Goal: Information Seeking & Learning: Check status

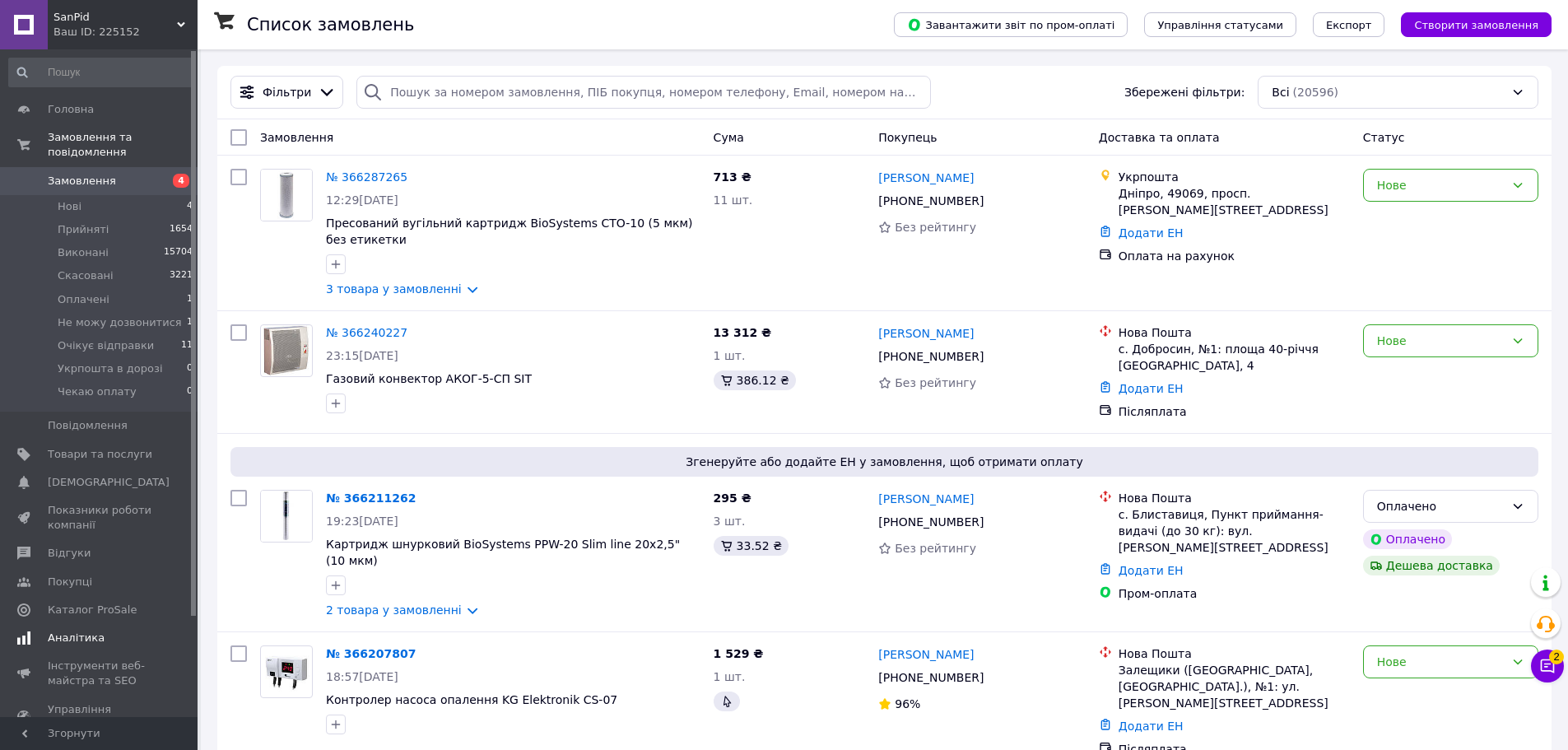
click at [87, 624] on link "Аналітика" at bounding box center [101, 637] width 203 height 28
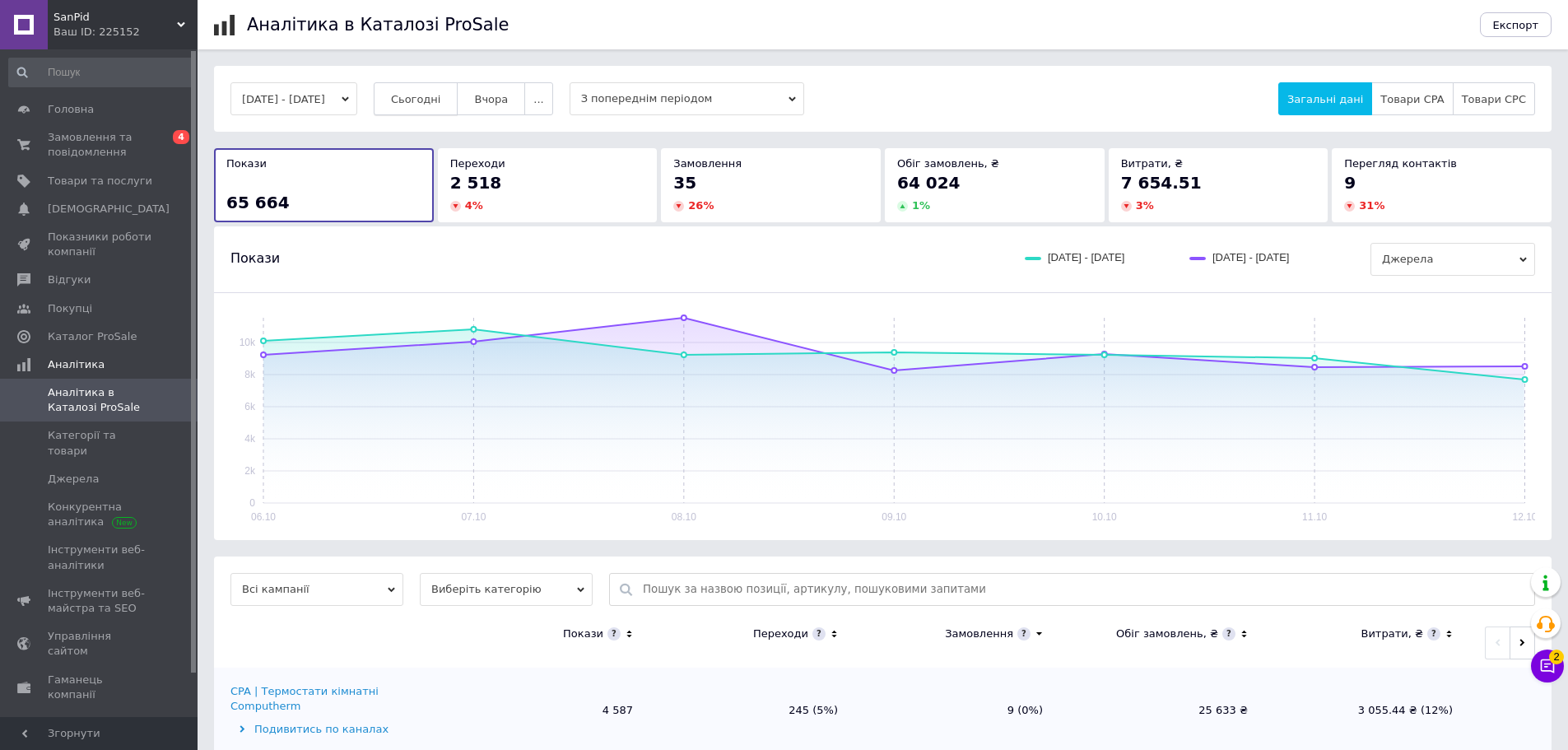
click at [448, 90] on button "Сьогодні" at bounding box center [416, 98] width 85 height 32
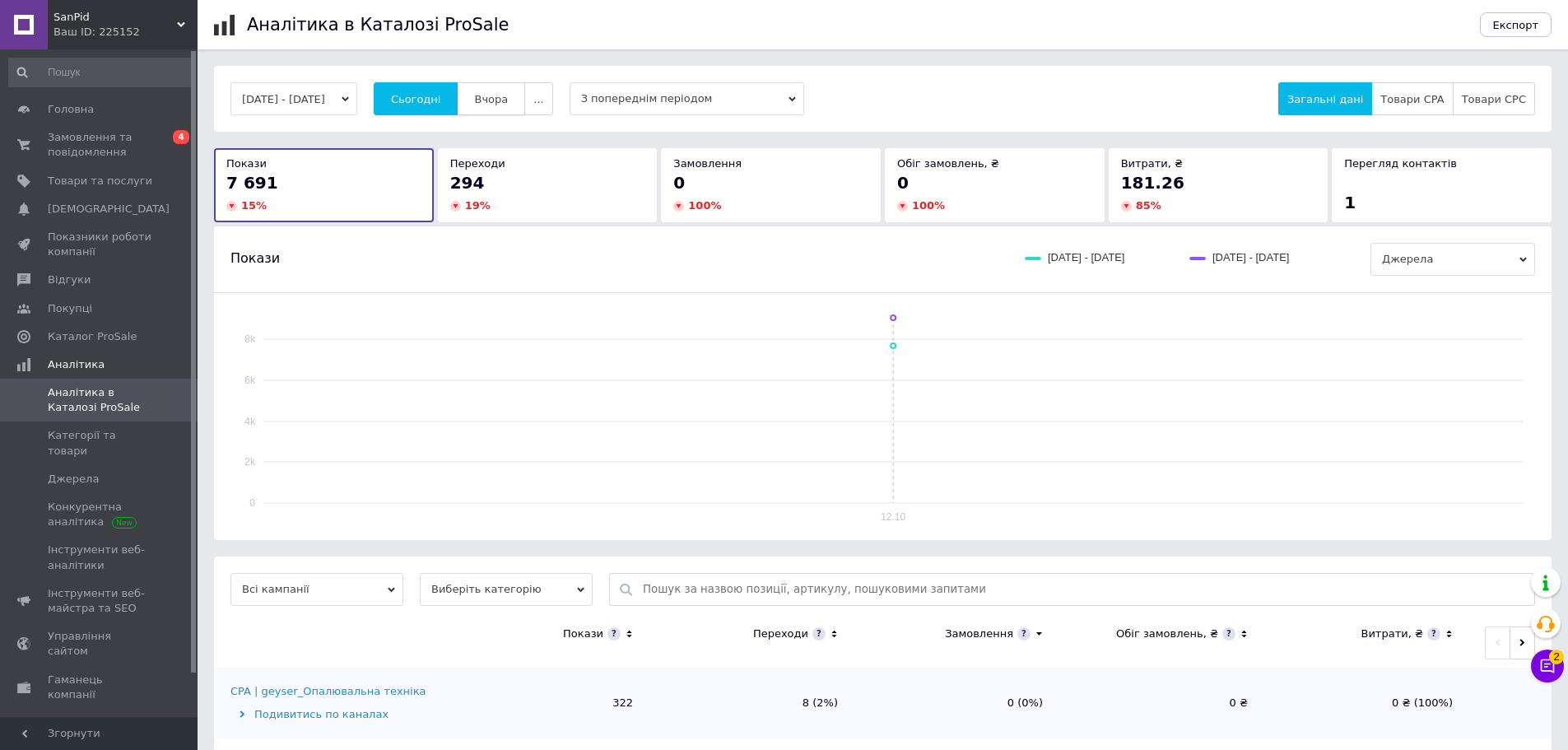
click at [491, 96] on button "Вчора" at bounding box center [490, 98] width 68 height 32
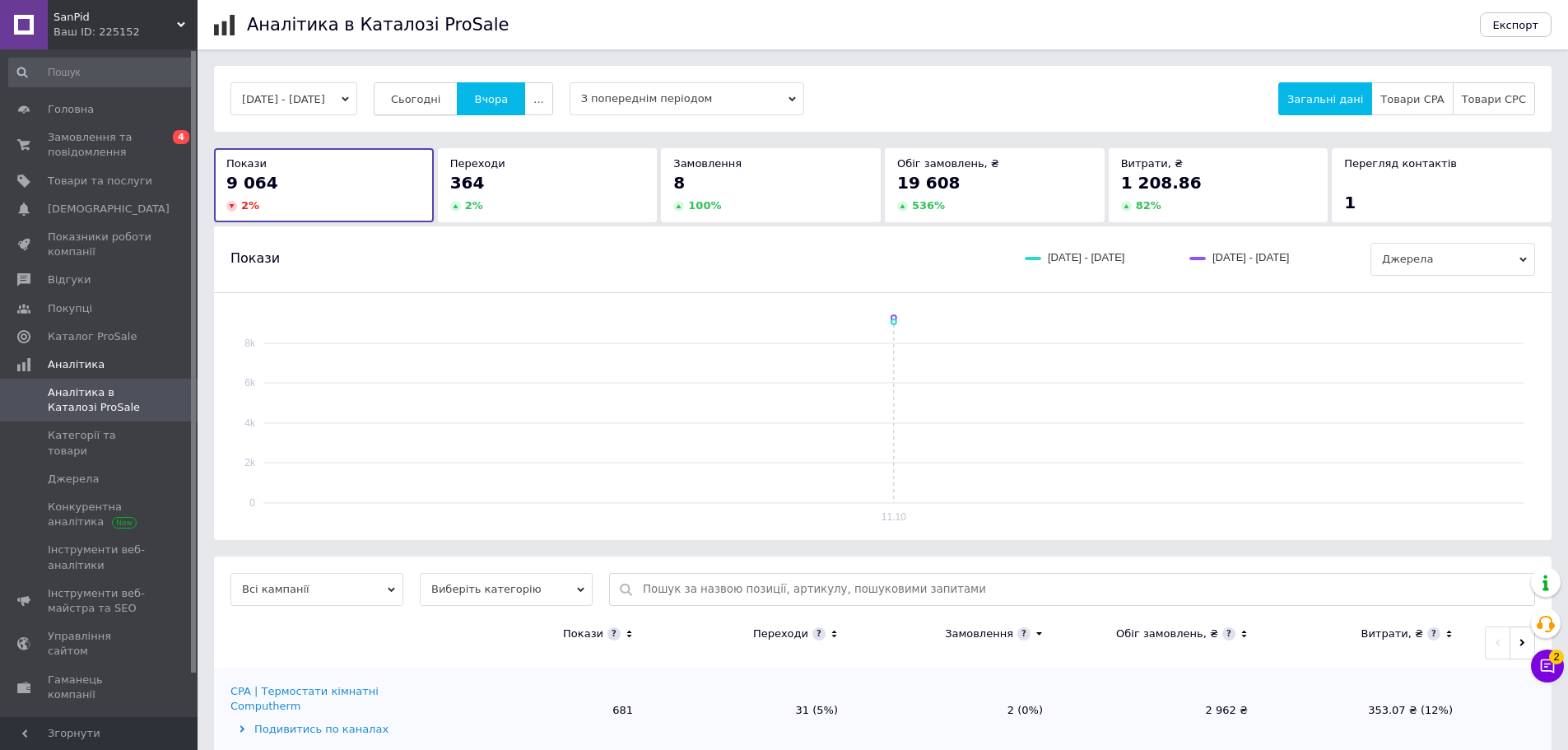
click at [441, 98] on span "Сьогодні" at bounding box center [416, 98] width 51 height 12
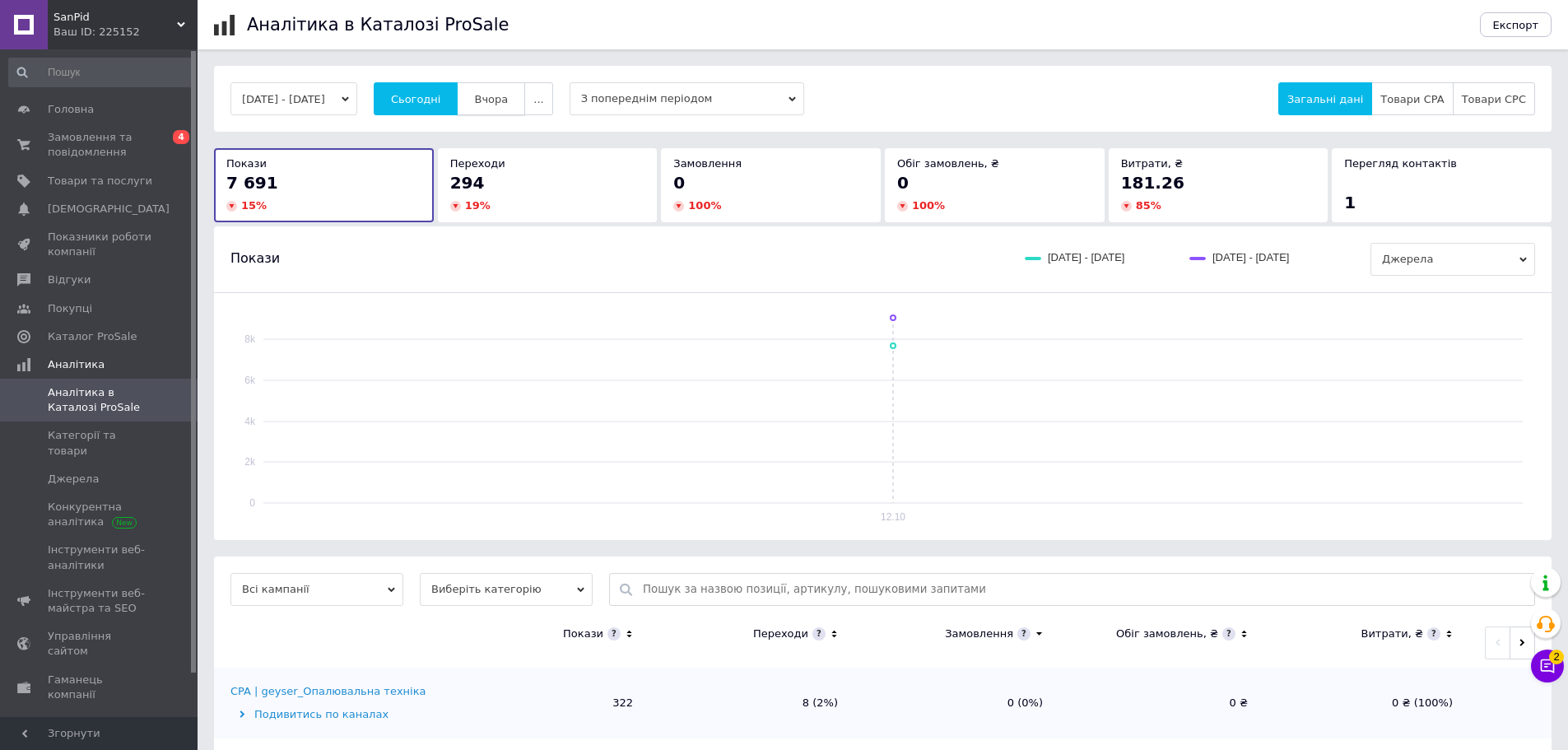
click at [507, 93] on span "Вчора" at bounding box center [490, 98] width 33 height 12
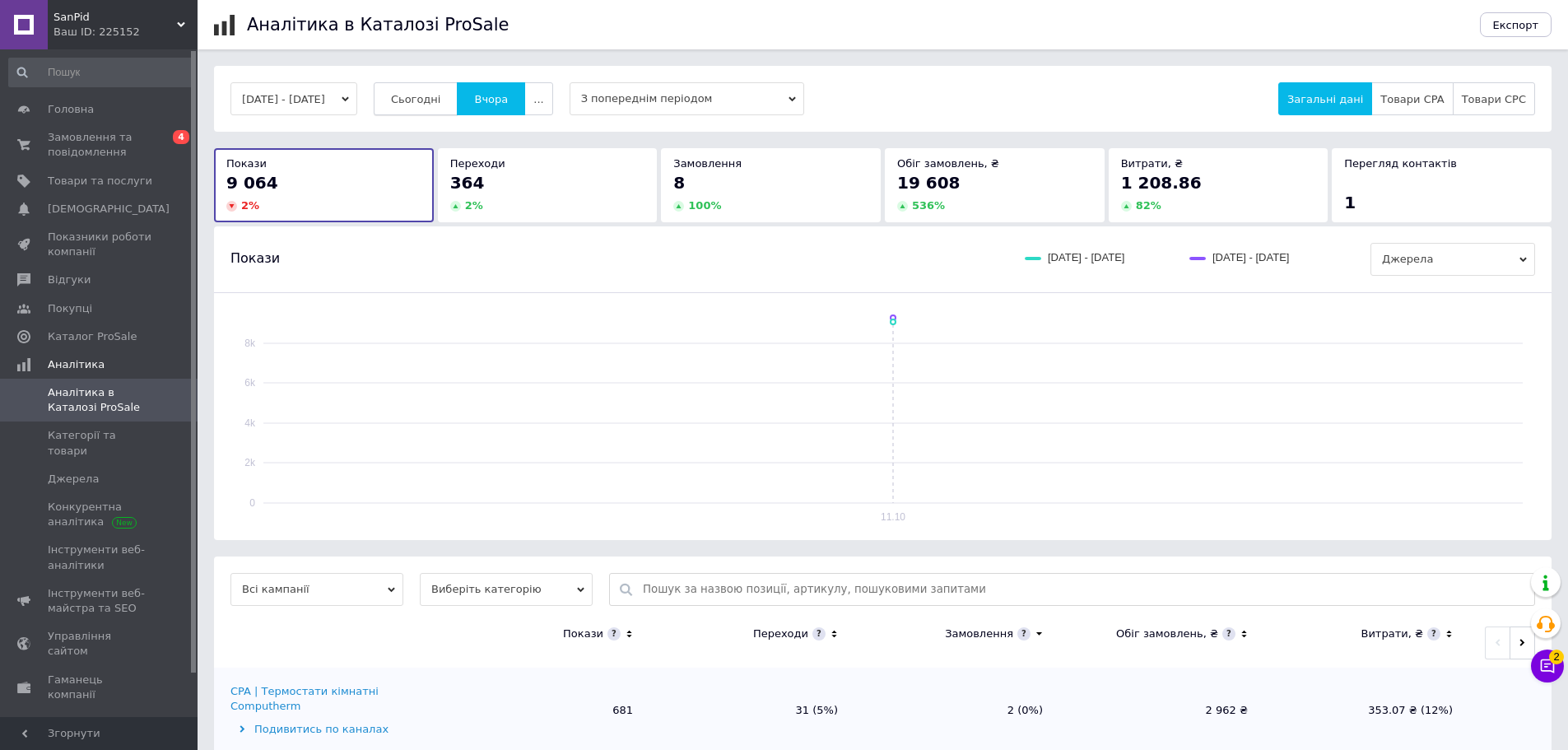
click at [417, 94] on button "Сьогодні" at bounding box center [416, 98] width 85 height 32
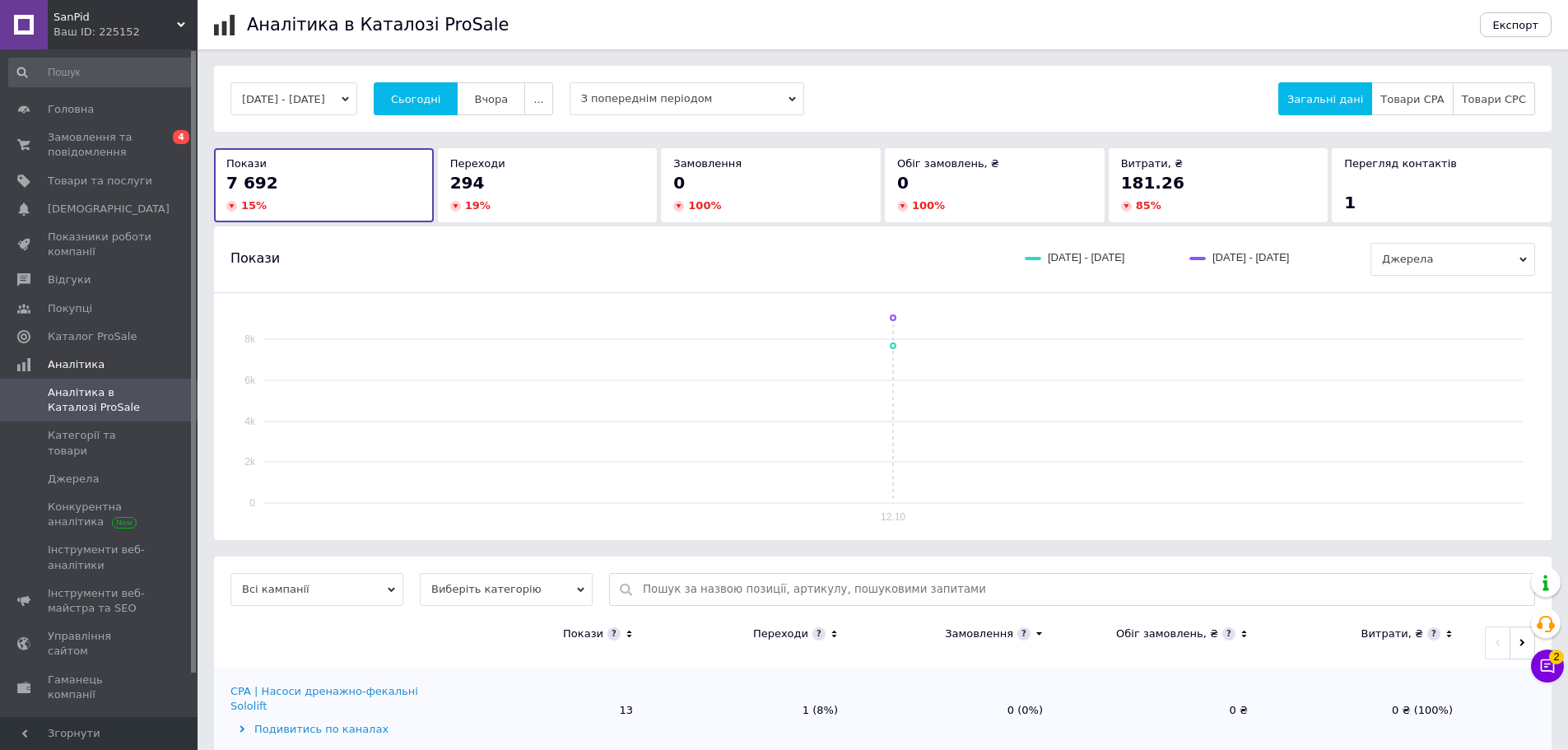
click at [1160, 182] on span "181.26" at bounding box center [1152, 182] width 63 height 20
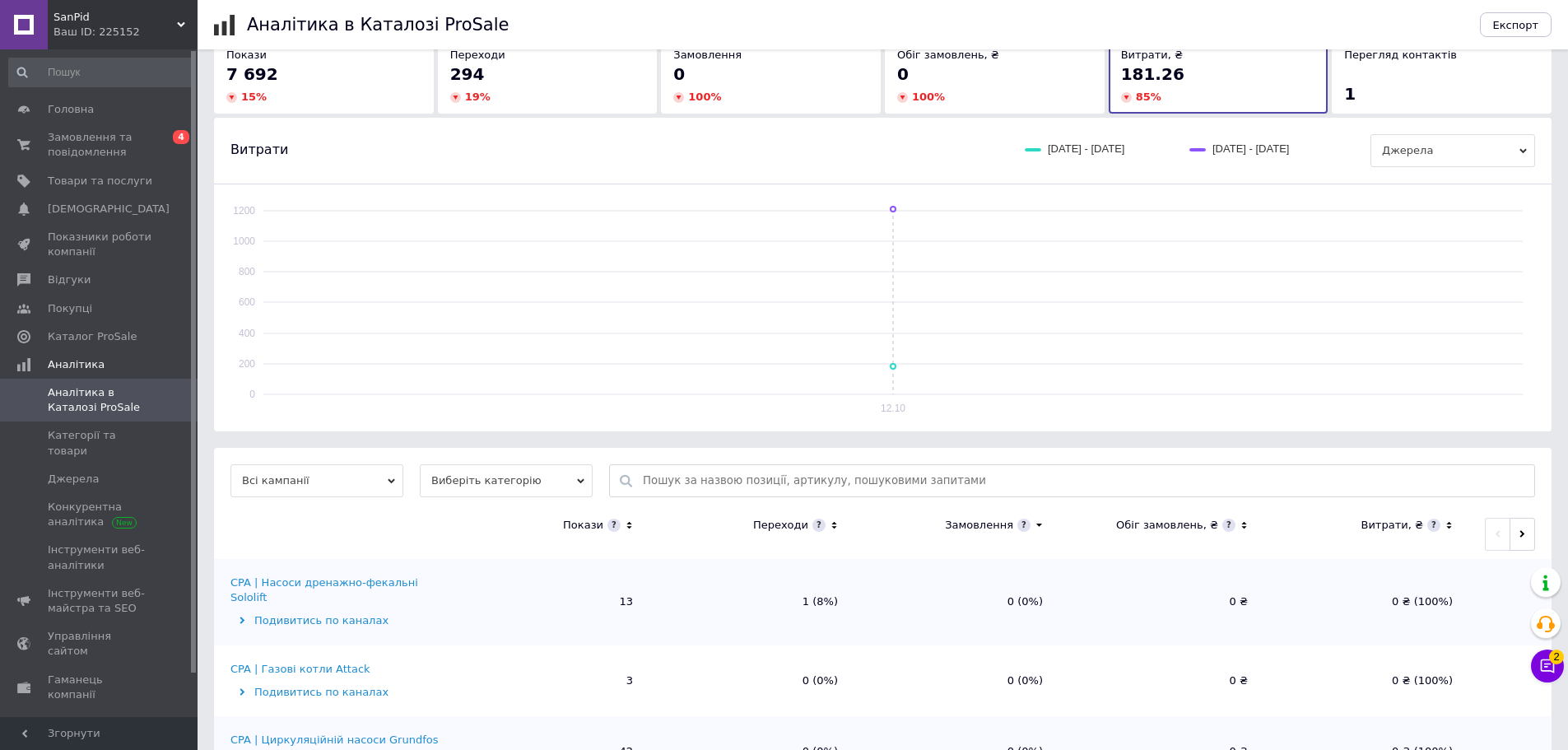
scroll to position [412, 0]
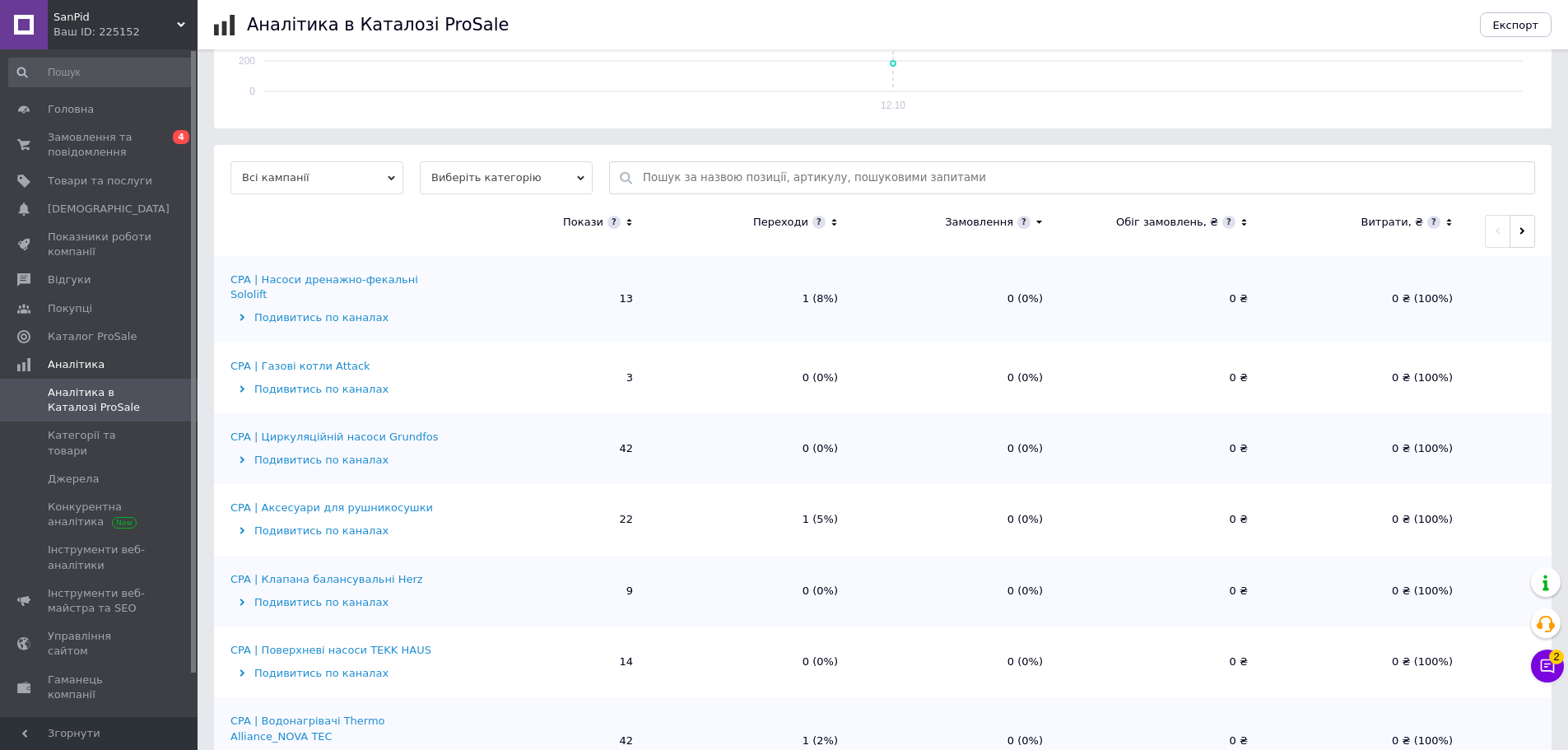
click at [1444, 217] on icon at bounding box center [1449, 223] width 11 height 14
click at [1445, 219] on icon at bounding box center [1449, 223] width 11 height 14
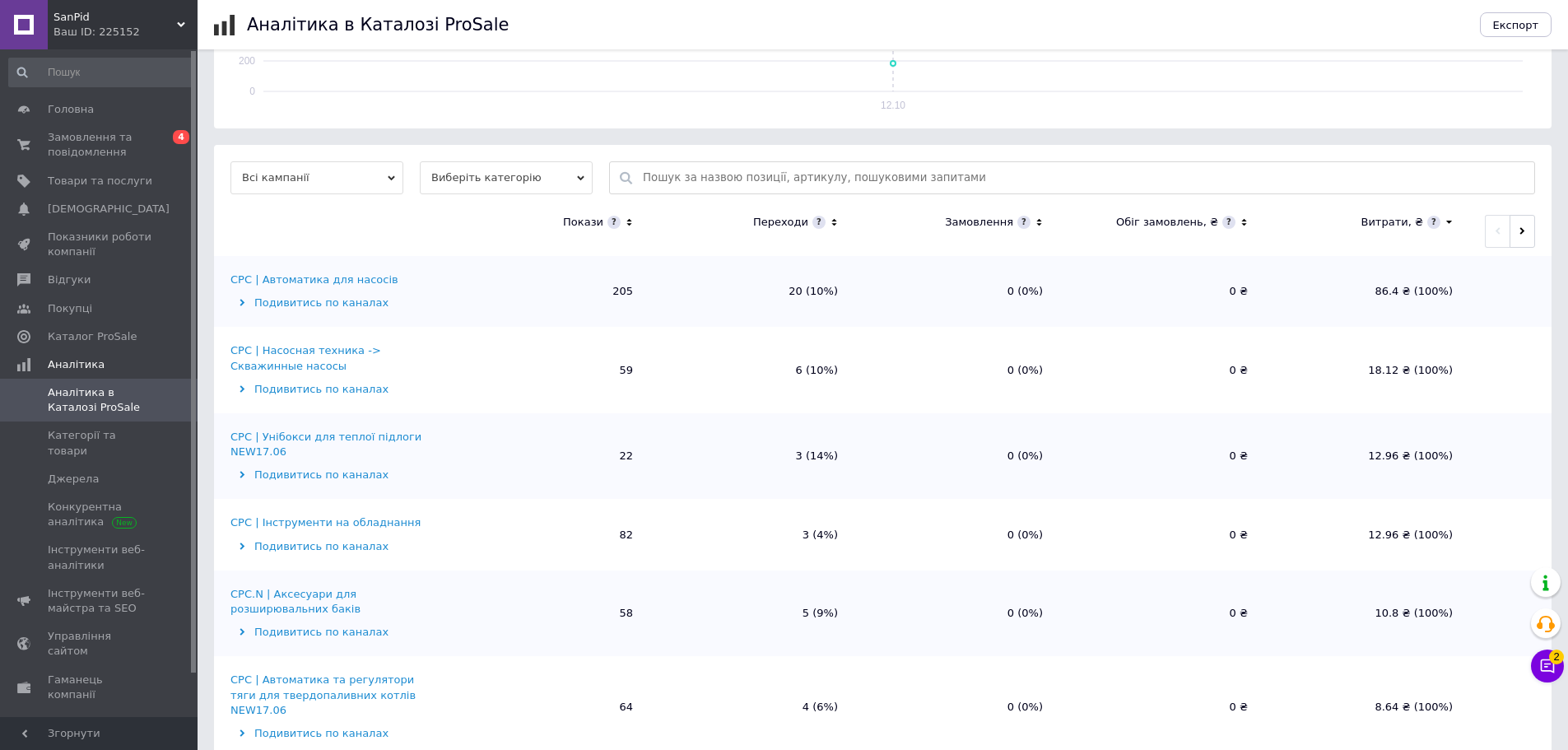
click at [311, 276] on div "CPC | Автоматика для насосів" at bounding box center [314, 280] width 168 height 15
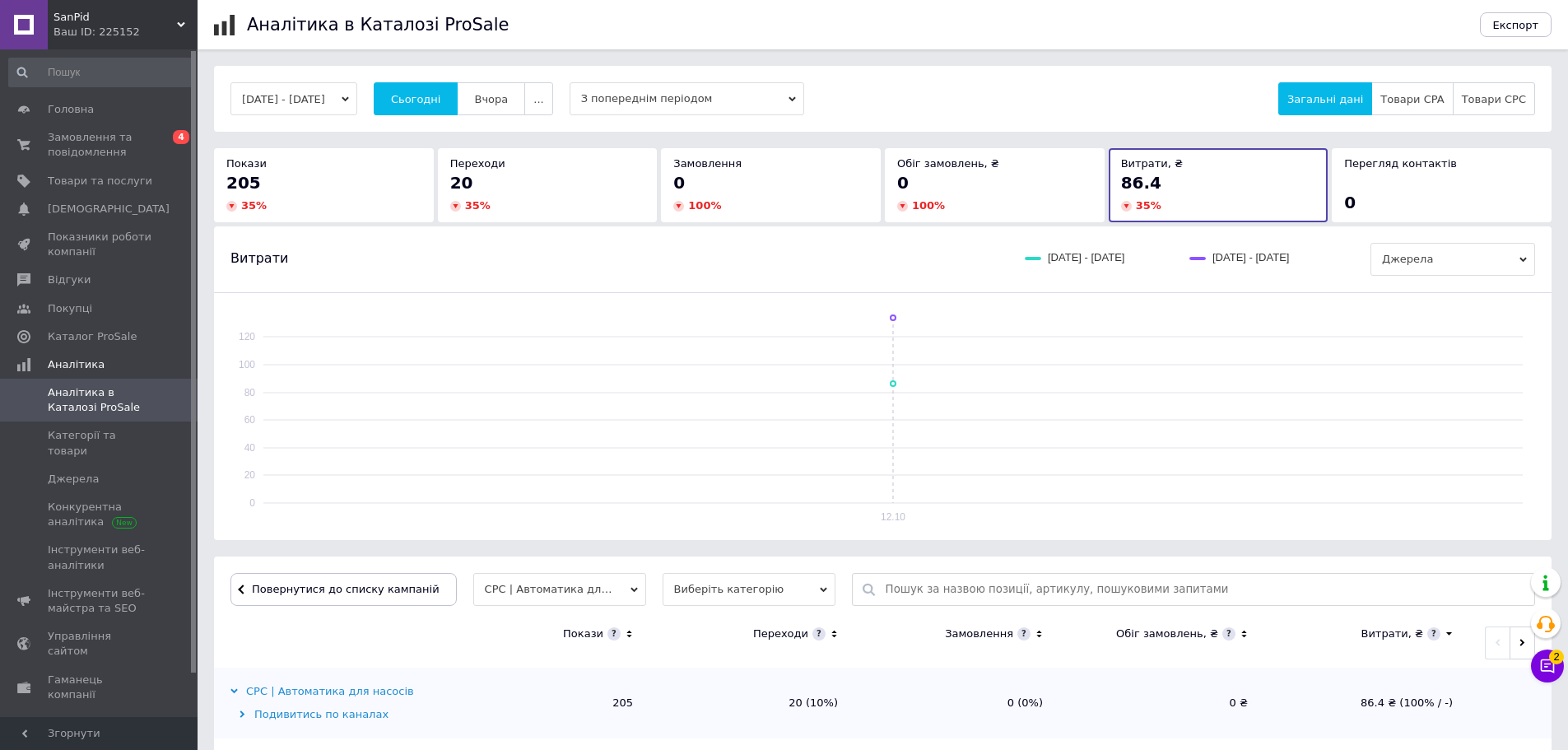
click at [296, 92] on button "[DATE] - [DATE]" at bounding box center [293, 98] width 127 height 32
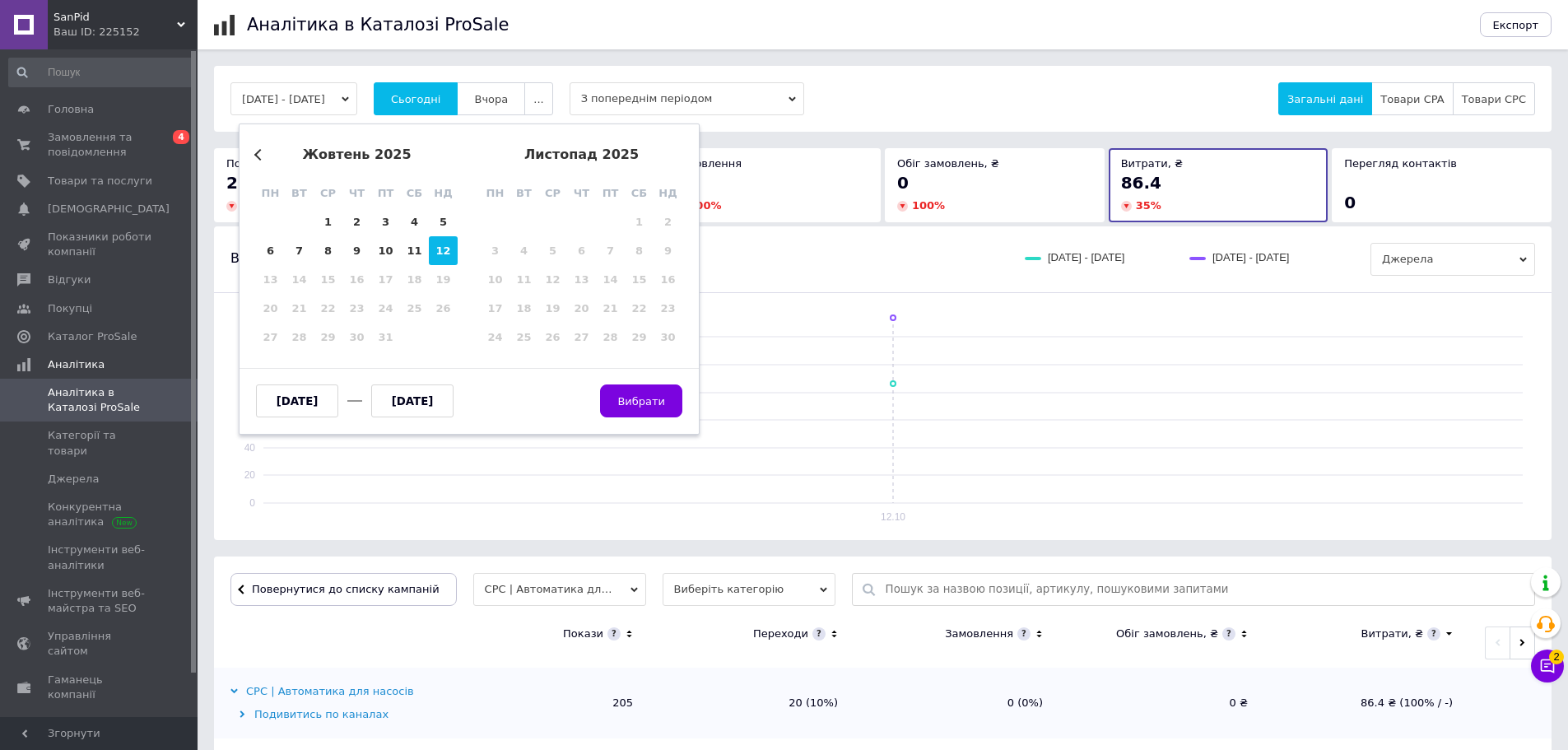
click at [311, 227] on div "29 30 1 2 3 4 5" at bounding box center [356, 222] width 202 height 29
click at [339, 221] on div "1" at bounding box center [328, 222] width 29 height 29
type input "[DATE]"
click at [458, 252] on div "Previous Month [DATE] пн вт ср чт пт сб нд 29 30 1 2 3 4 5 6 7 8 9 10 11 12 13 …" at bounding box center [469, 279] width 461 height 311
click at [445, 248] on div "12" at bounding box center [443, 250] width 29 height 29
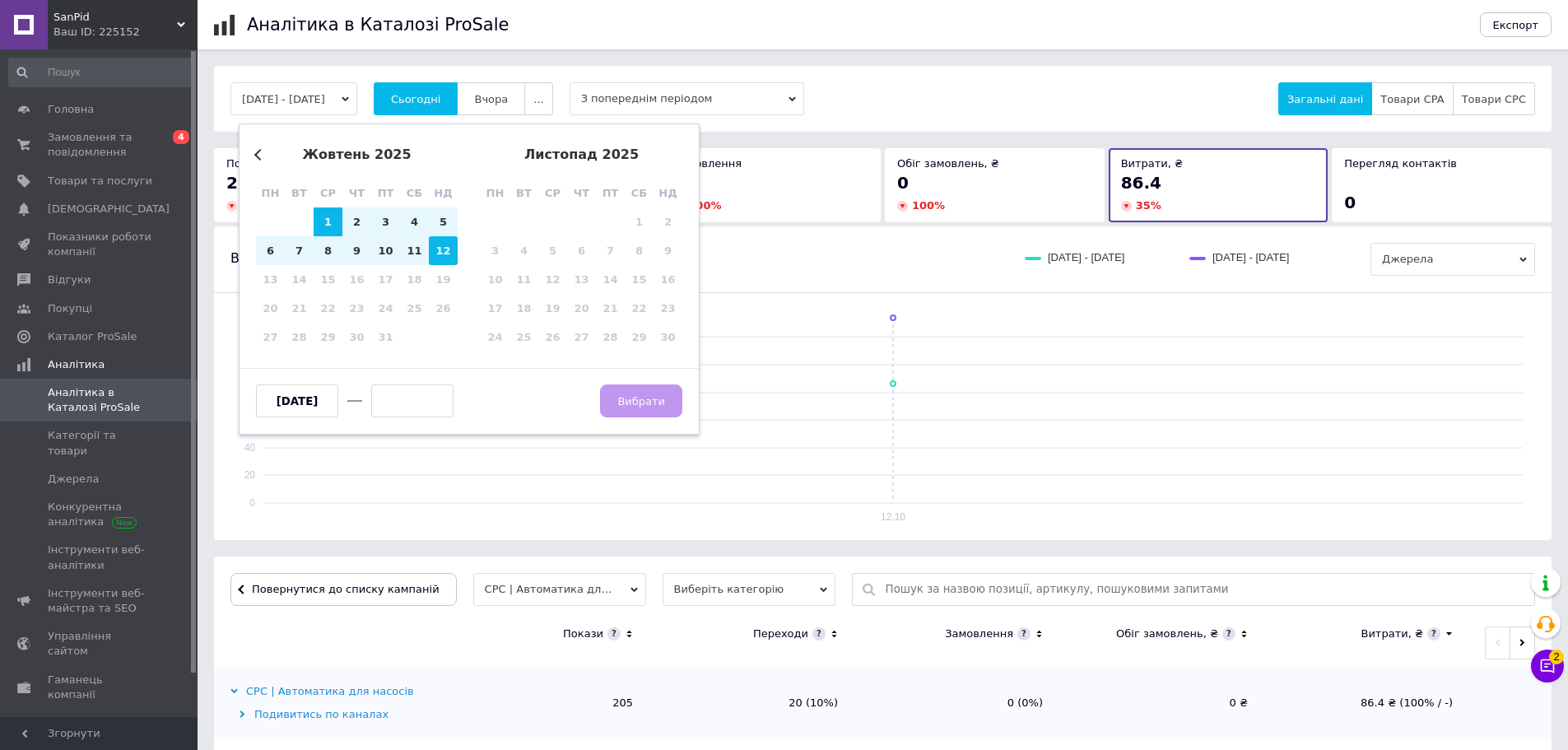
type input "[DATE]"
click at [678, 404] on button "Вибрати" at bounding box center [641, 400] width 82 height 32
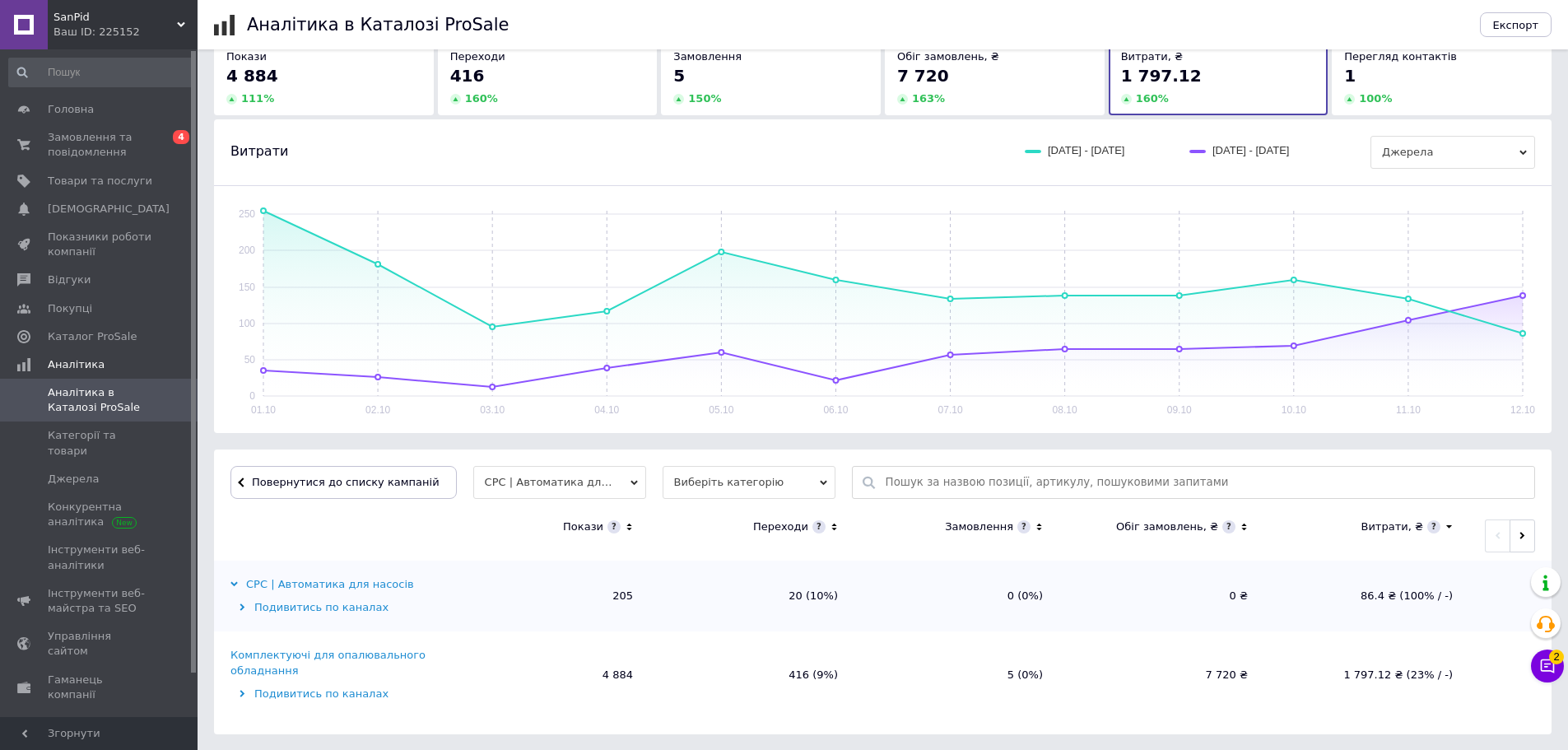
scroll to position [108, 0]
copy div "CPC | Автоматика для насосів"
drag, startPoint x: 411, startPoint y: 583, endPoint x: 453, endPoint y: 574, distance: 43.0
click at [453, 574] on tr "CPC | Автоматика для насосів Подивитись по каналах 205 20 (10%) 0 (0%) 0 ₴ 86.4…" at bounding box center [883, 595] width 1338 height 71
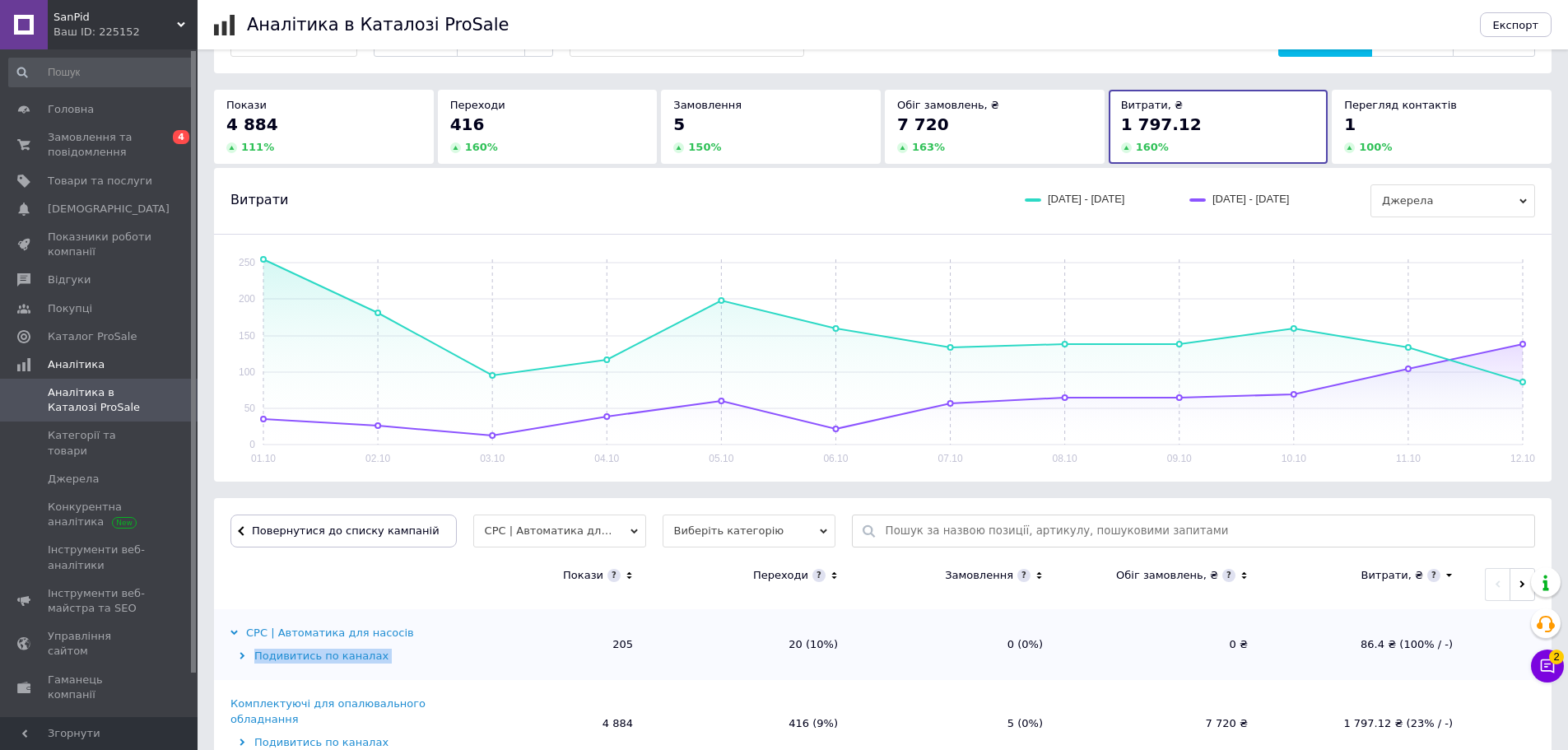
scroll to position [0, 0]
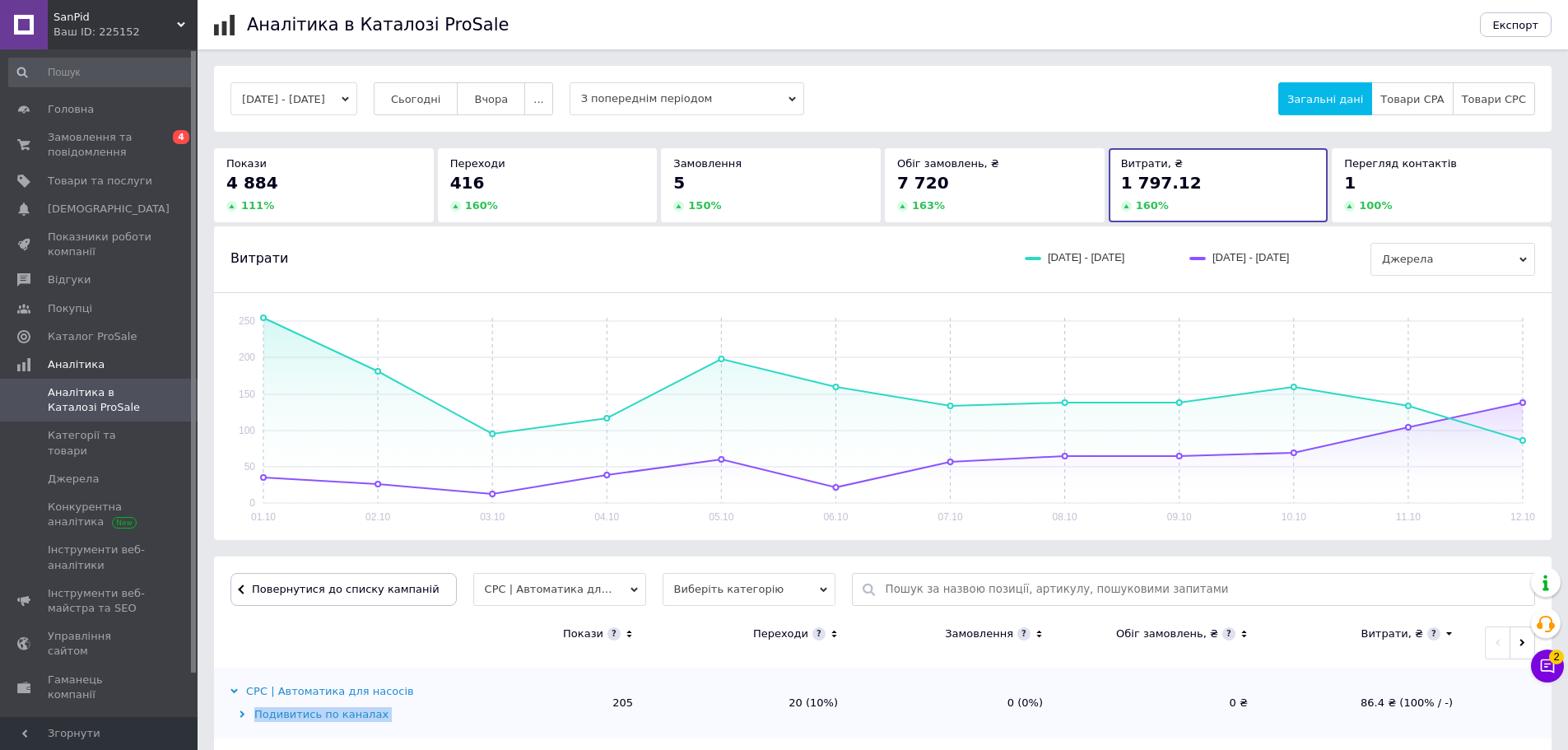
click at [307, 88] on button "[DATE] - [DATE]" at bounding box center [293, 98] width 127 height 32
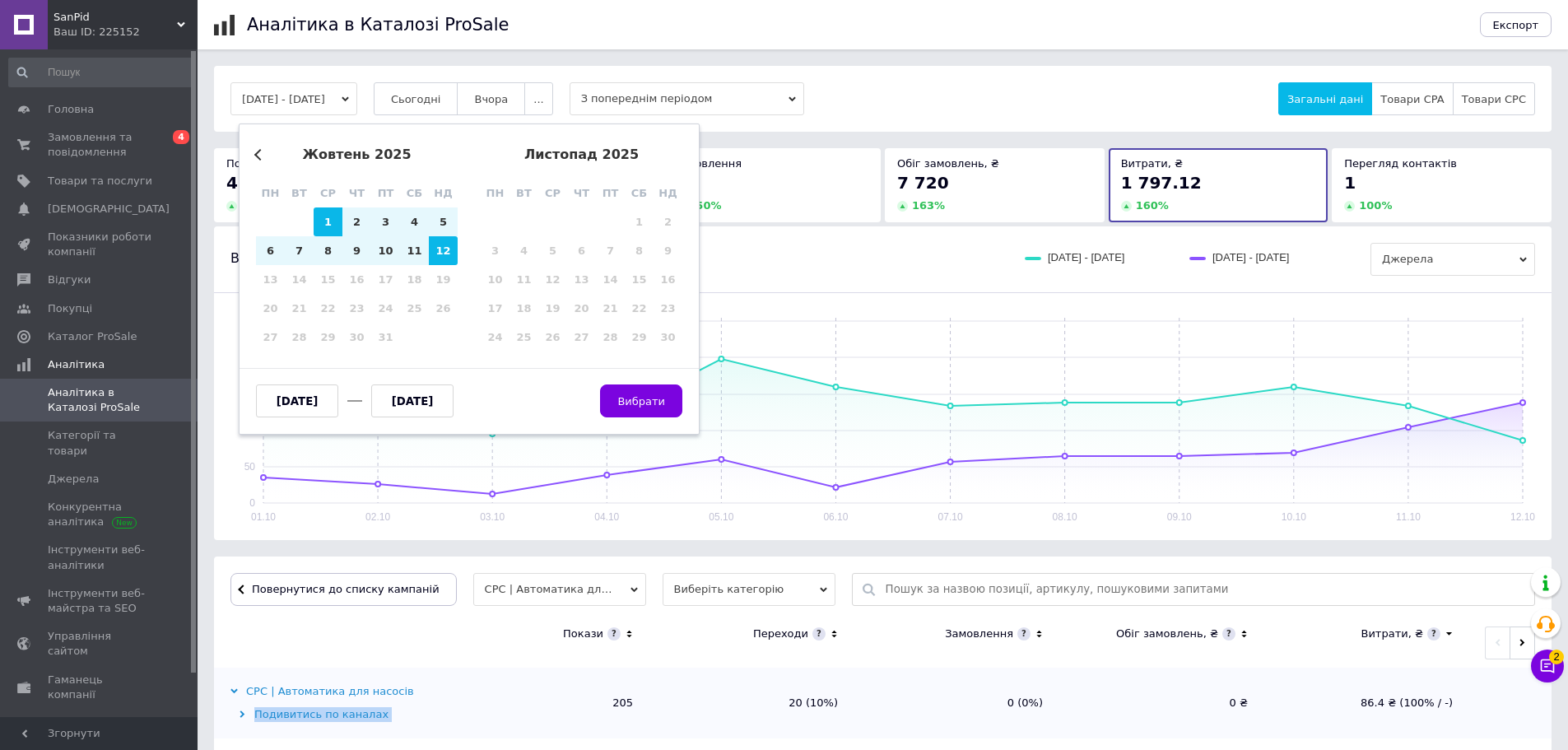
click at [261, 156] on button "Previous Month" at bounding box center [260, 155] width 11 height 11
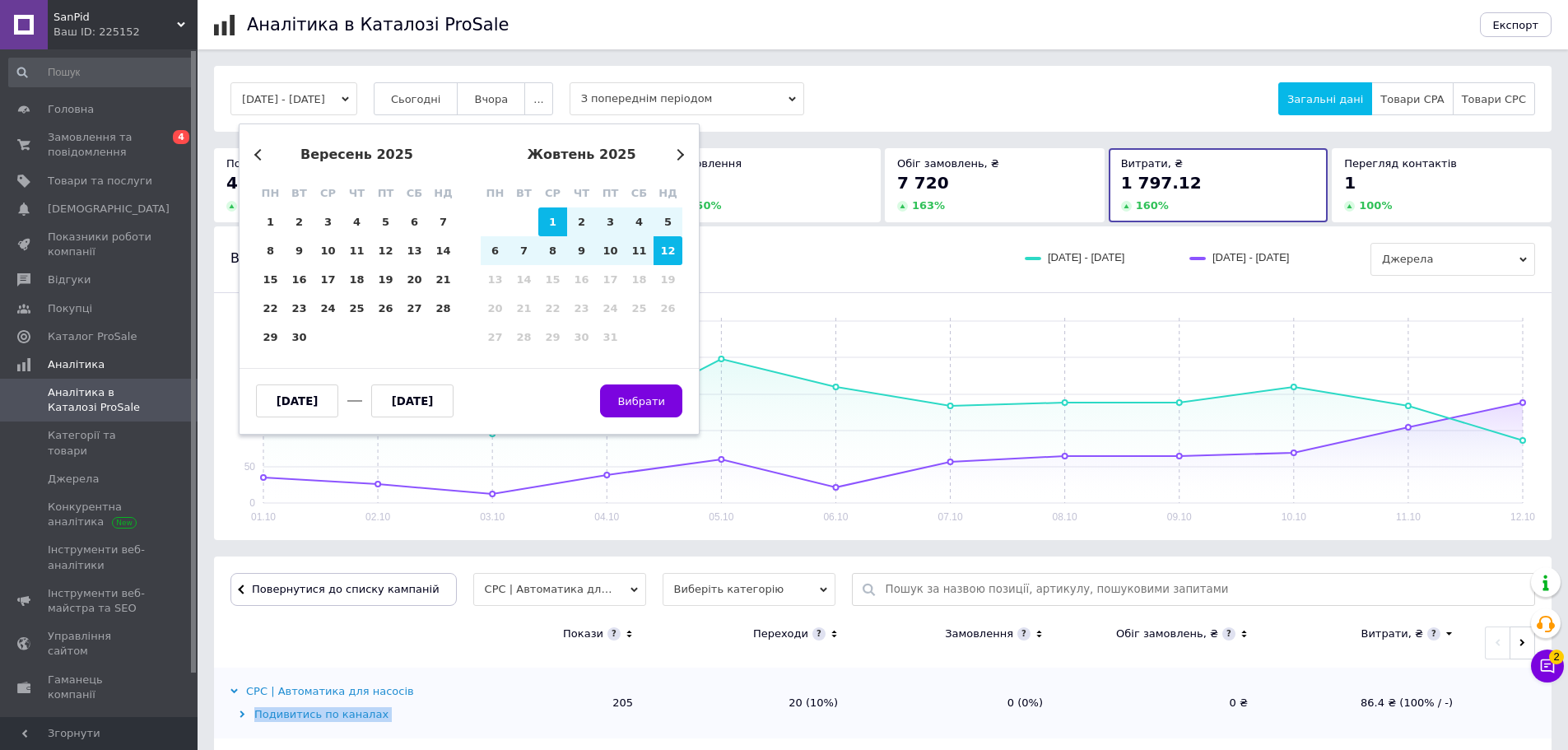
click at [325, 98] on button "[DATE] - [DATE]" at bounding box center [293, 98] width 127 height 32
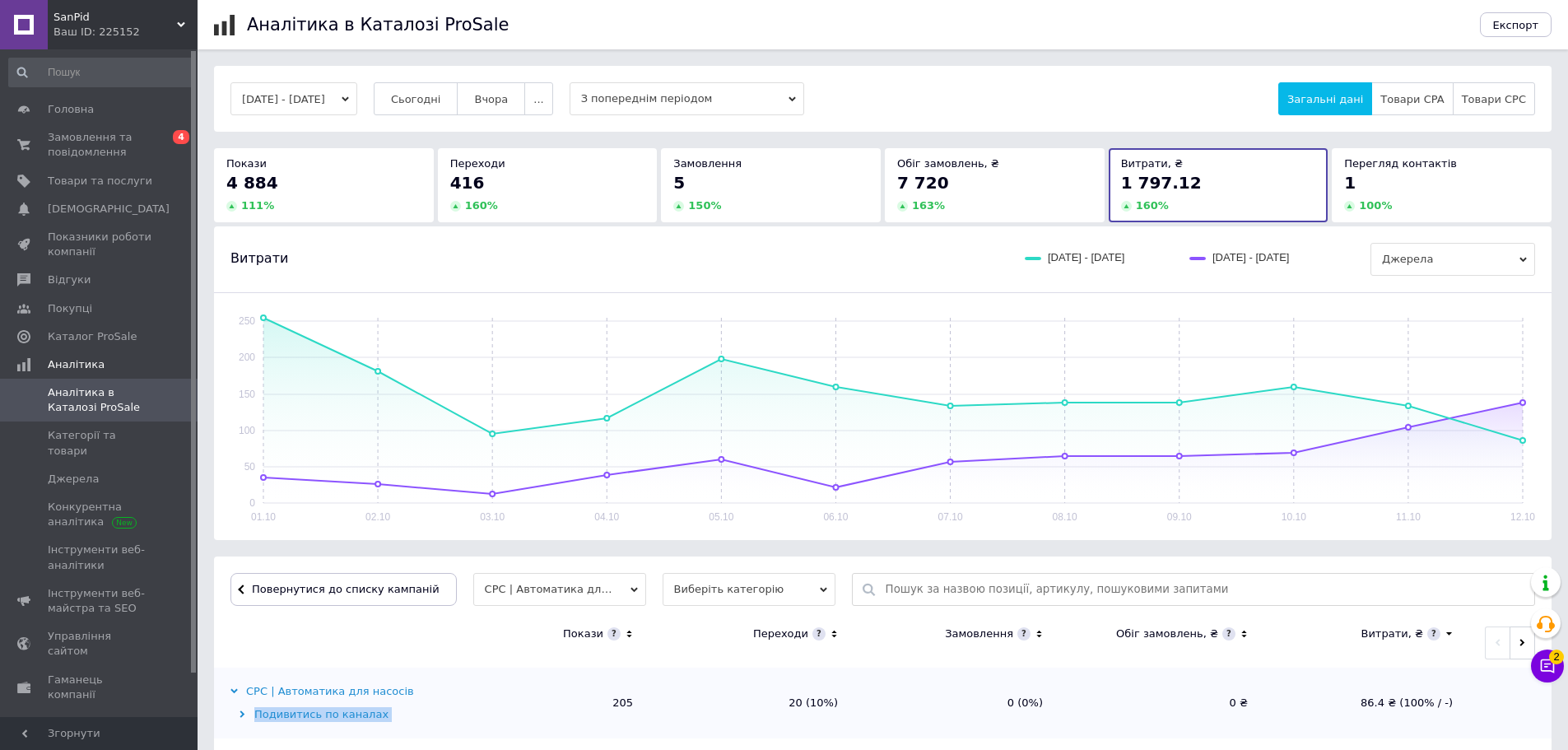
click at [295, 99] on button "[DATE] - [DATE]" at bounding box center [293, 98] width 127 height 32
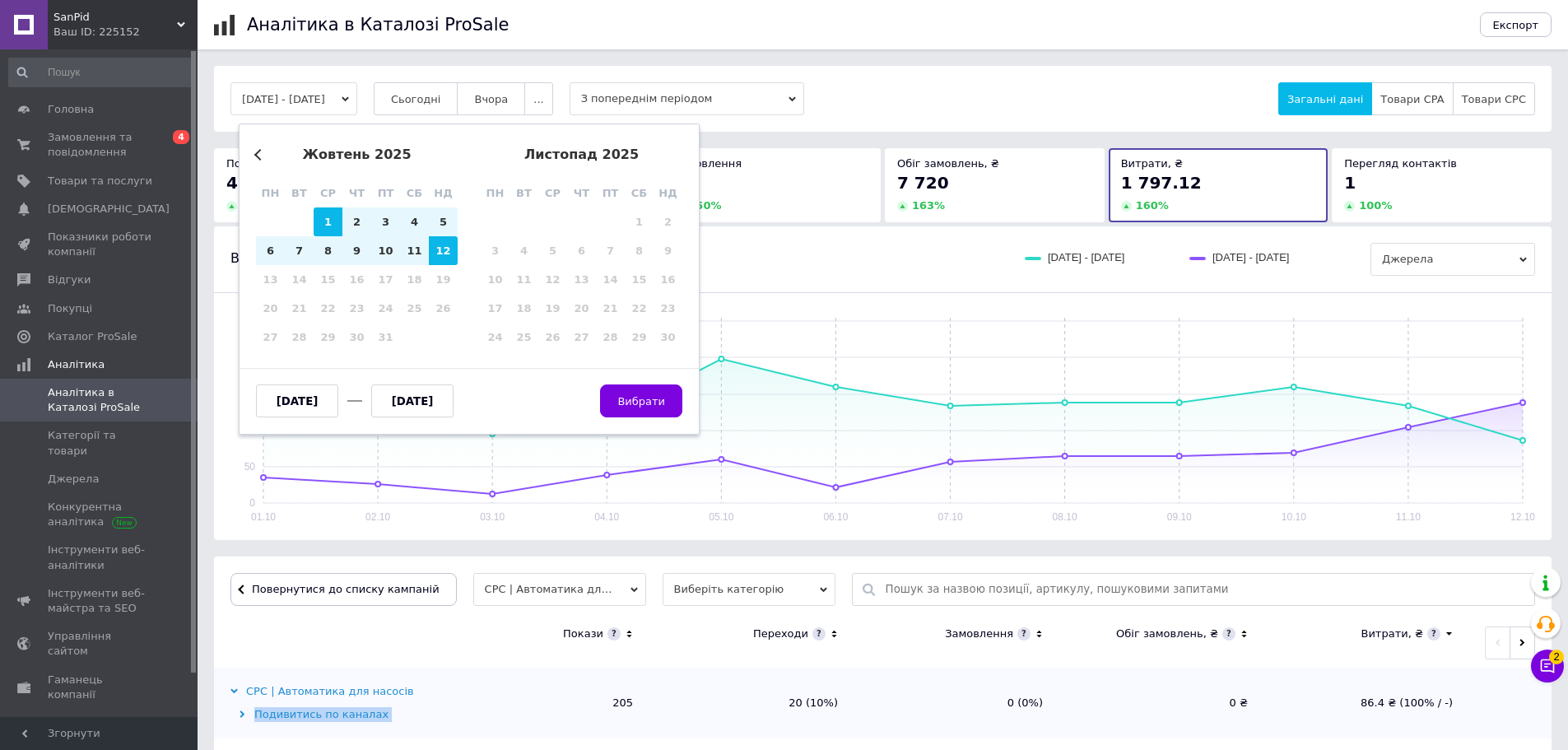
click at [261, 157] on button "Previous Month" at bounding box center [260, 155] width 11 height 11
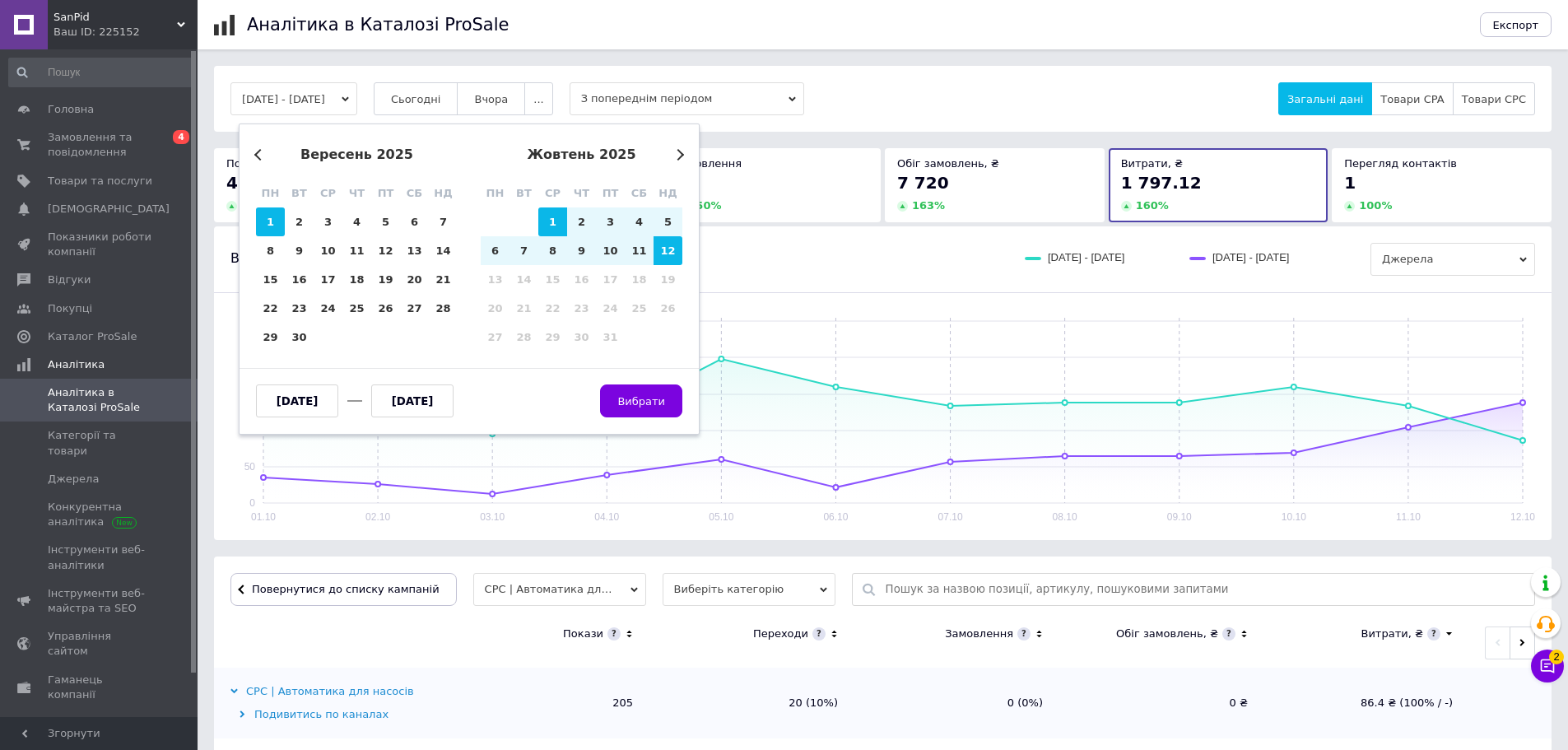
click at [269, 222] on div "1" at bounding box center [270, 222] width 29 height 29
type input "[DATE]"
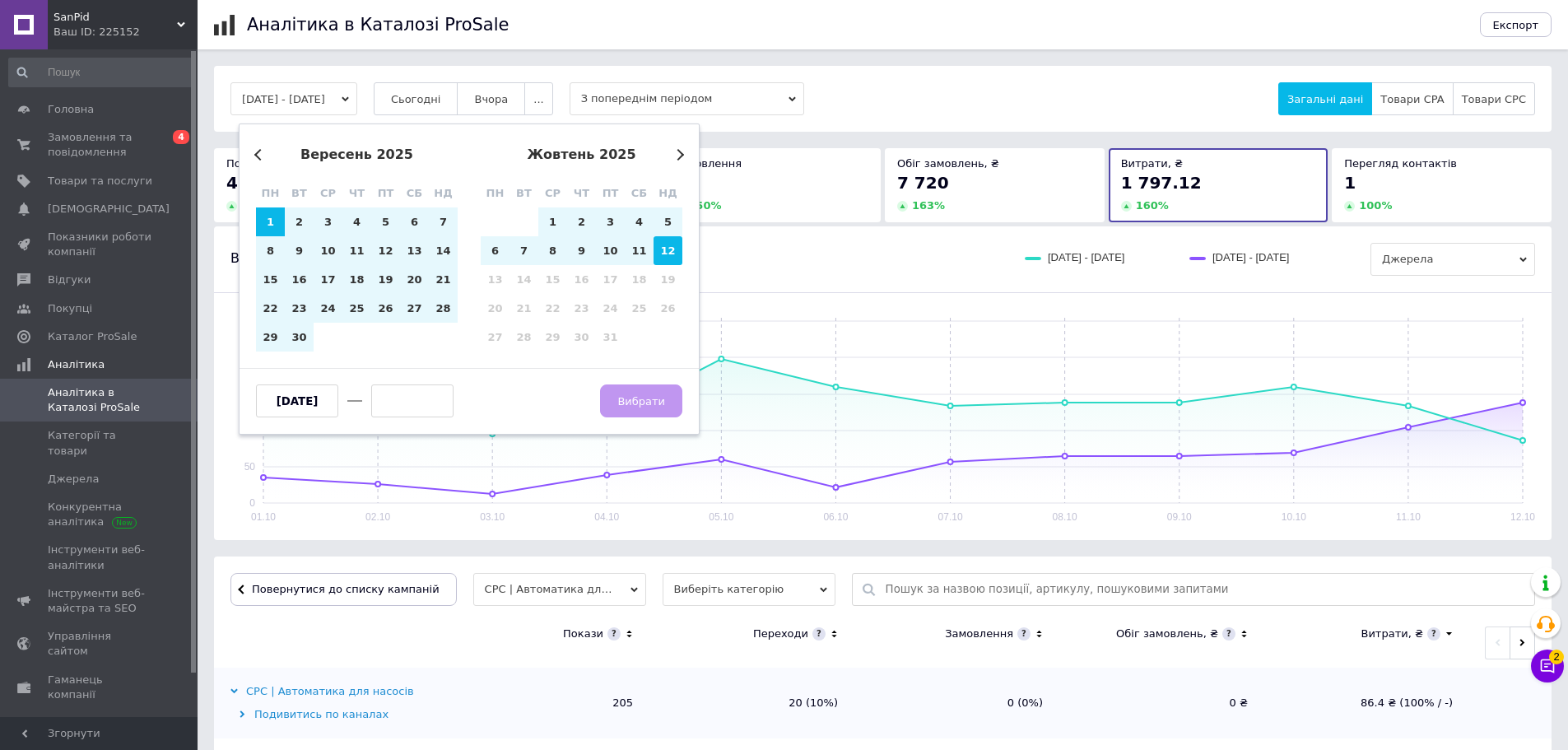
click at [655, 247] on div "12" at bounding box center [668, 250] width 29 height 29
type input "[DATE]"
click at [661, 402] on span "Вибрати" at bounding box center [641, 400] width 48 height 12
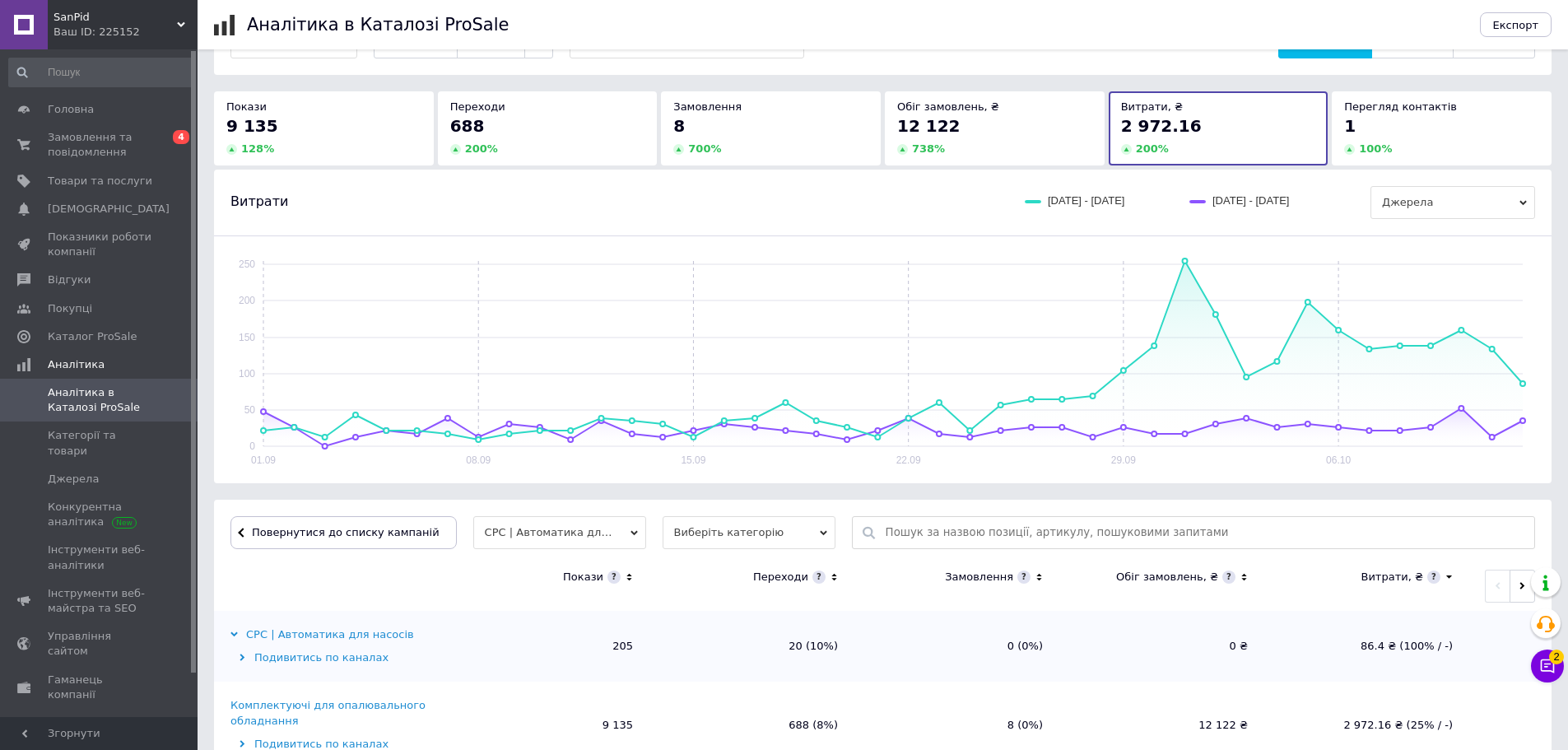
scroll to position [108, 0]
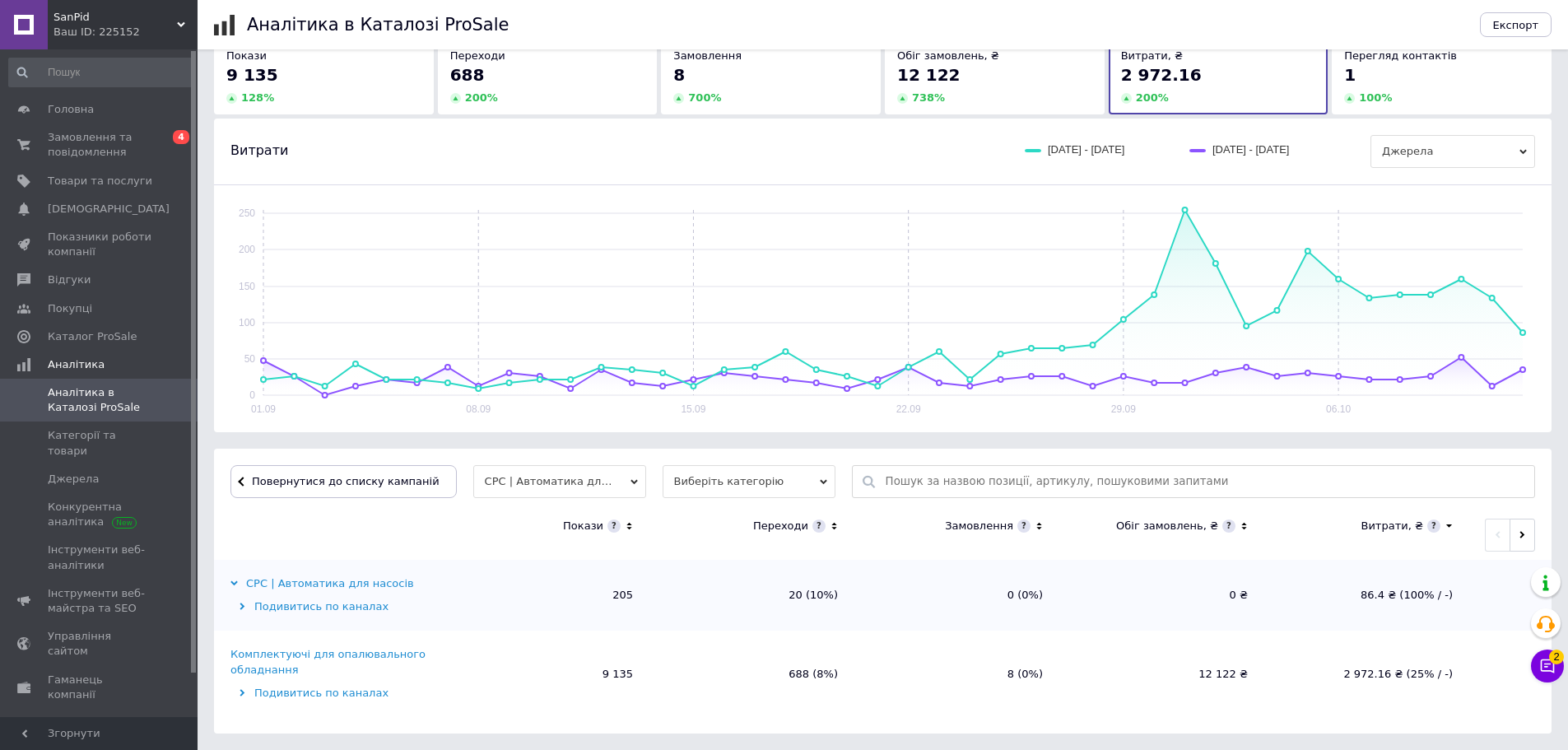
click at [274, 484] on span "Повернутися до списку кампаній" at bounding box center [346, 481] width 187 height 12
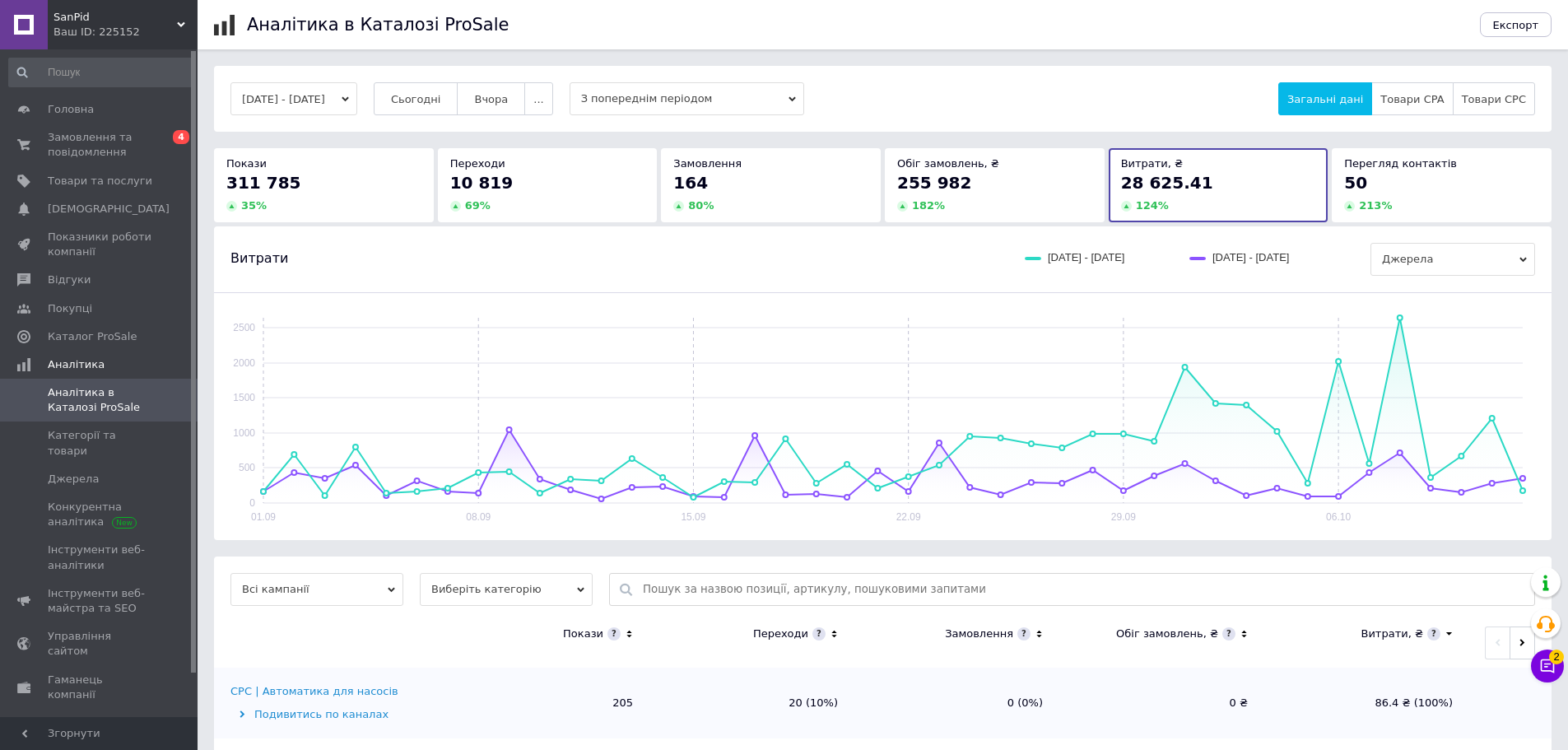
scroll to position [138, 0]
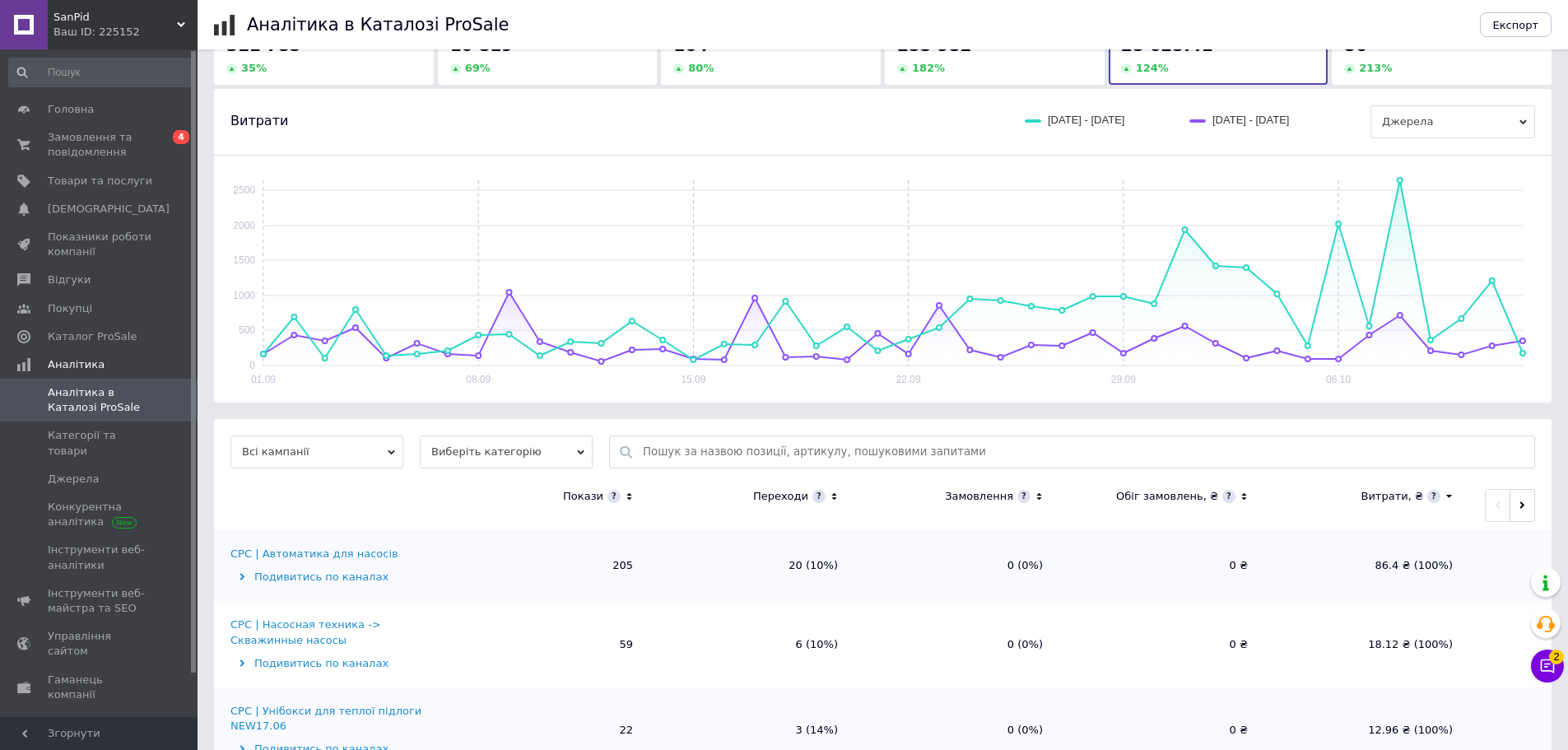
click at [1444, 497] on icon at bounding box center [1449, 497] width 11 height 14
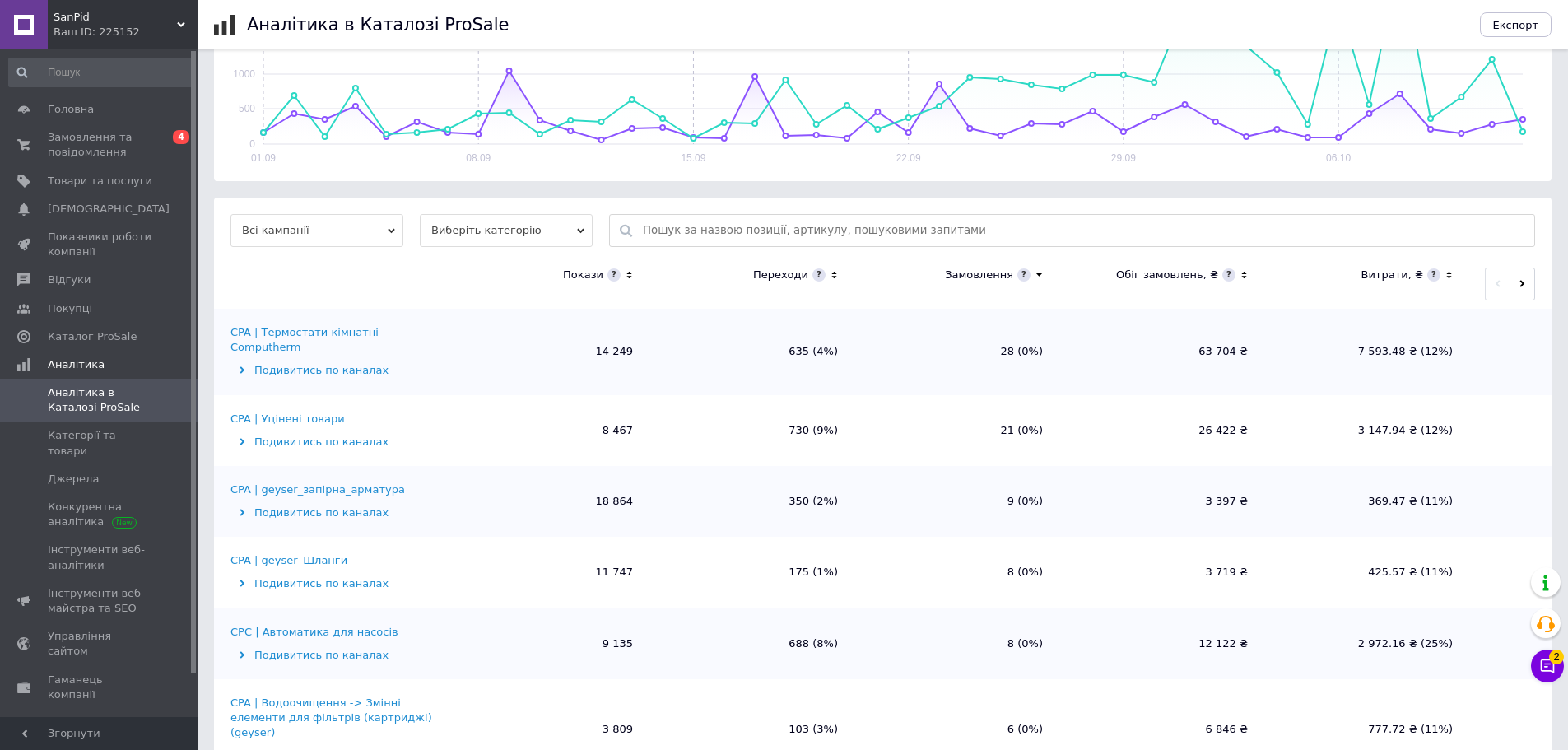
scroll to position [363, 0]
drag, startPoint x: 1369, startPoint y: 482, endPoint x: 1494, endPoint y: 483, distance: 125.0
click at [1494, 483] on tr "CPA | geyser_запірна_арматура Подивитись по каналах 18 864 350 (2%) 9 (0%) 3 39…" at bounding box center [883, 497] width 1338 height 71
click at [1494, 483] on td at bounding box center [1511, 497] width 82 height 71
drag, startPoint x: 1496, startPoint y: 475, endPoint x: 1344, endPoint y: 466, distance: 152.3
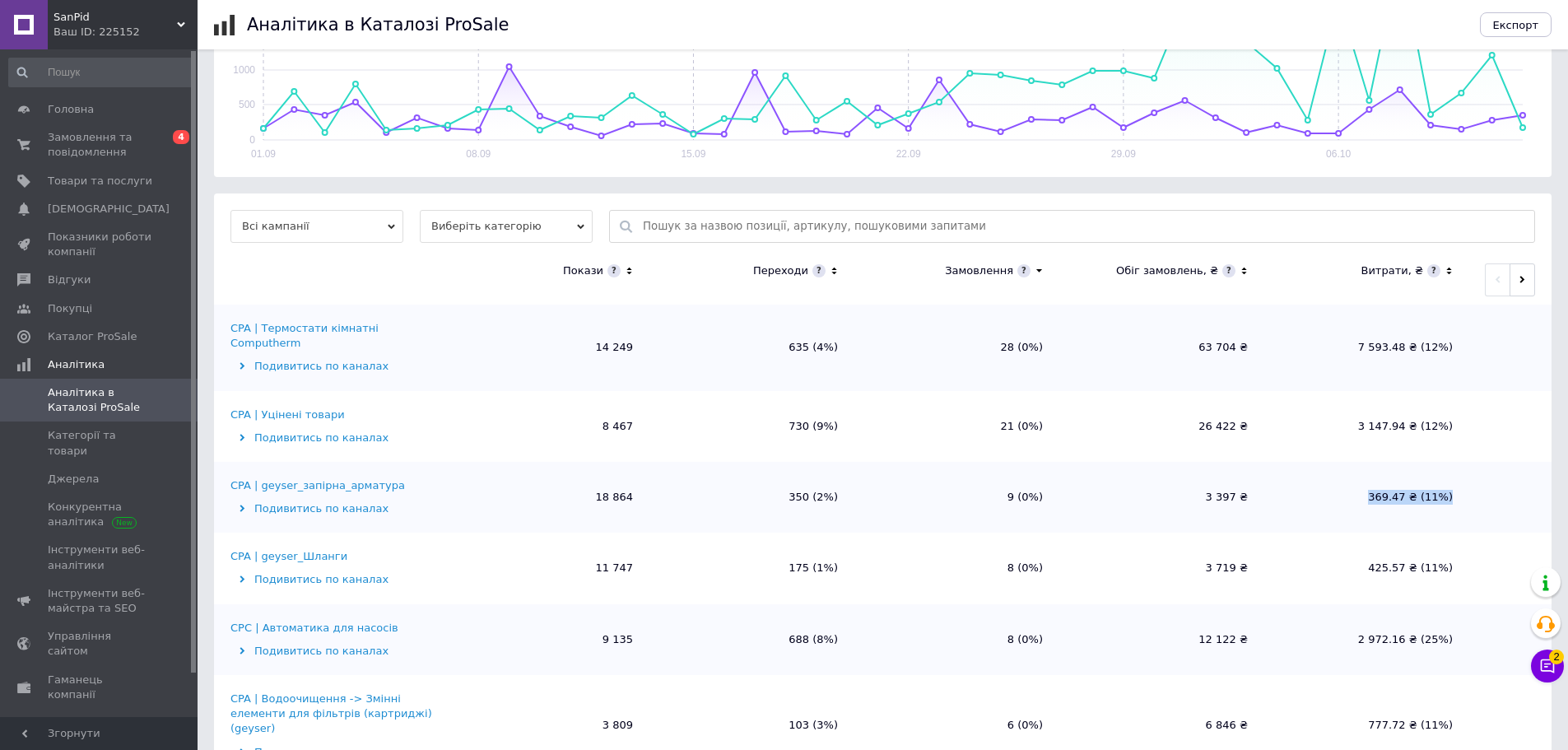
click at [1344, 466] on tr "CPA | geyser_запірна_арматура Подивитись по каналах 18 864 350 (2%) 9 (0%) 3 39…" at bounding box center [883, 497] width 1338 height 71
click at [1344, 466] on td "369.47 ₴ (11%)" at bounding box center [1366, 497] width 204 height 71
drag, startPoint x: 1372, startPoint y: 556, endPoint x: 1481, endPoint y: 543, distance: 109.8
click at [1481, 543] on tr "CPA | geyser_Шланги Подивитись по каналах 11 747 175 (1%) 8 (0%) 3 719 ₴ 425.57…" at bounding box center [883, 568] width 1338 height 71
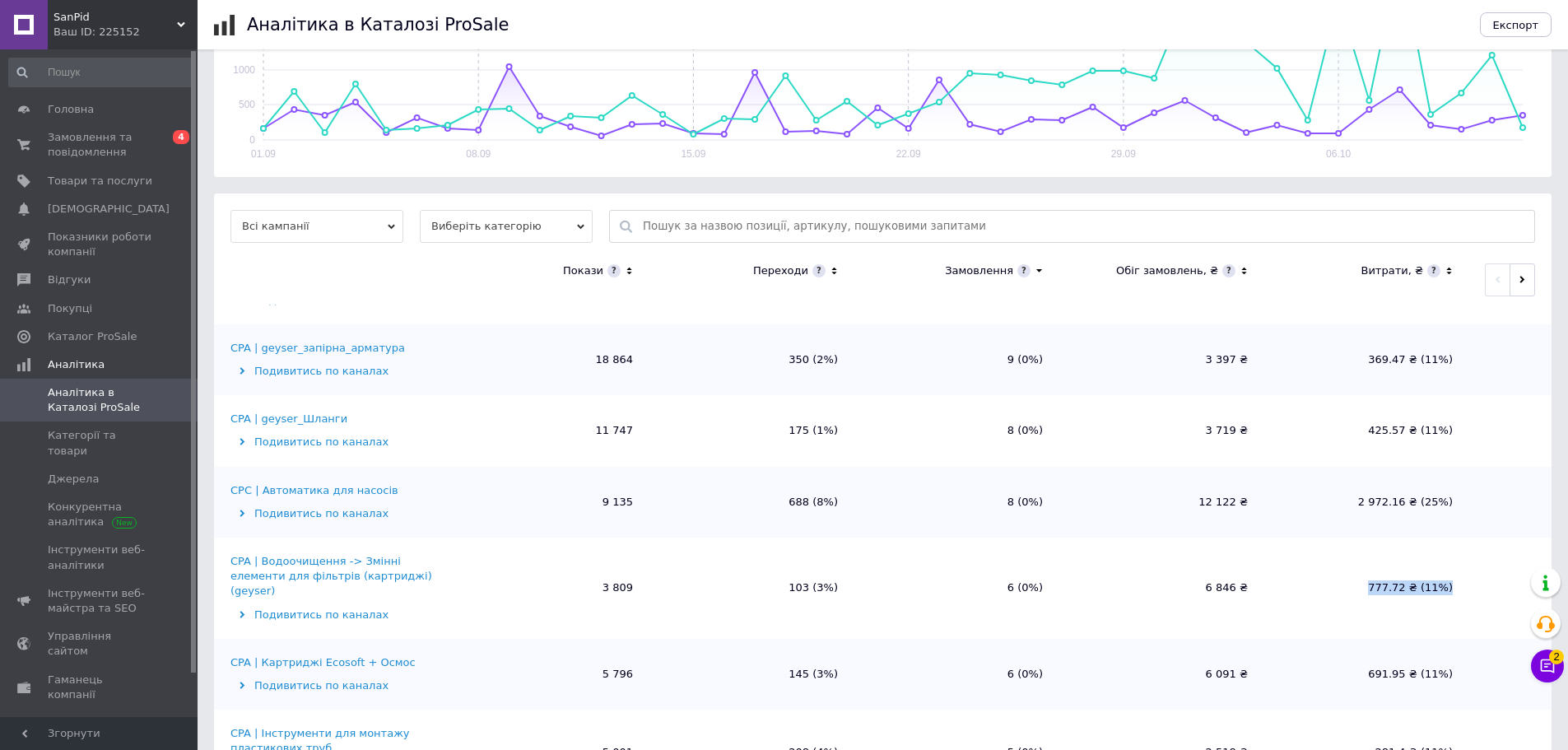
drag, startPoint x: 1416, startPoint y: 550, endPoint x: 1359, endPoint y: 550, distance: 57.0
click at [1359, 550] on tr "CPA | Водоочищення -> Змінні елементи для фільтрів (картриджі) (geyser) Подивит…" at bounding box center [883, 588] width 1338 height 101
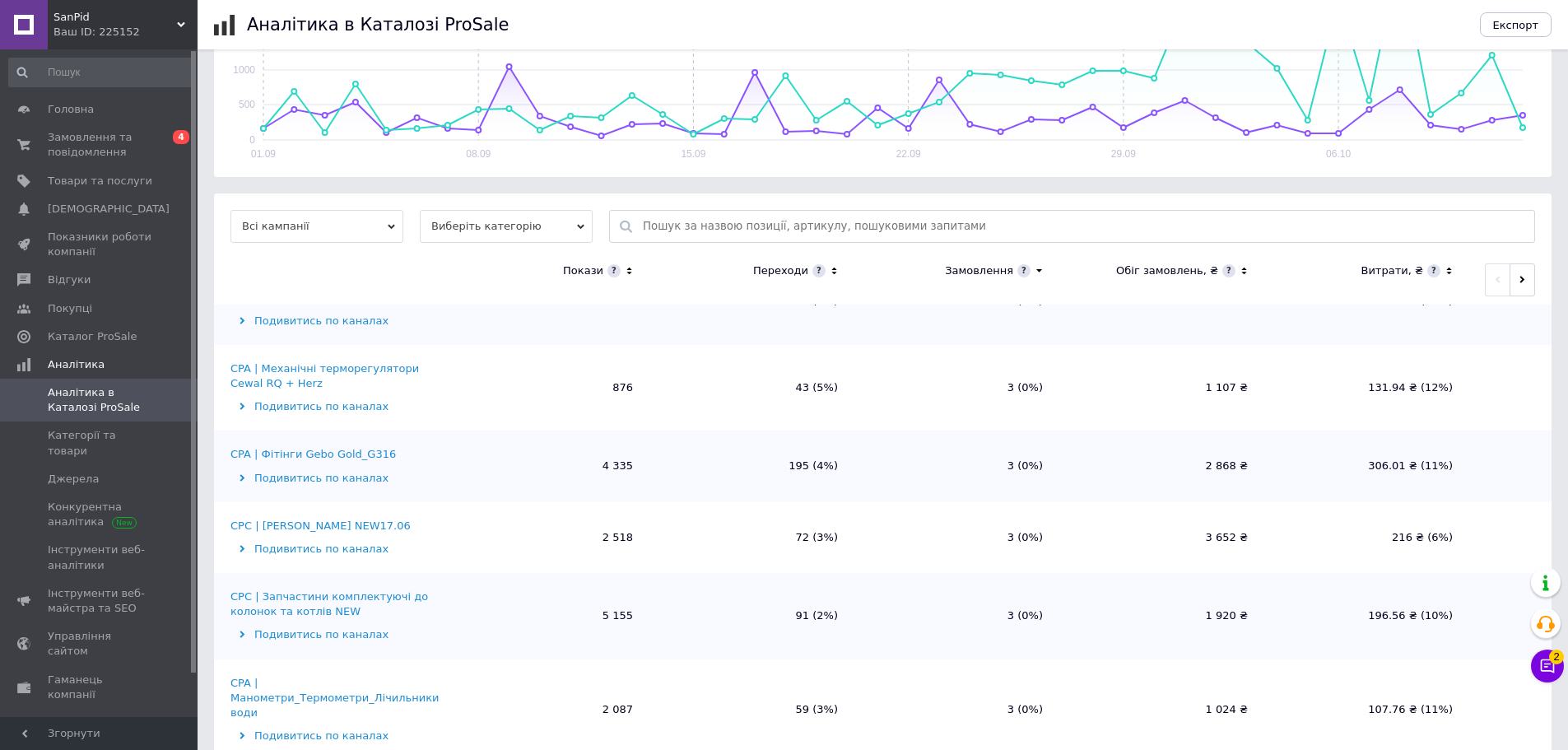
scroll to position [960, 0]
drag, startPoint x: 1377, startPoint y: 506, endPoint x: 1477, endPoint y: 505, distance: 100.0
click at [1477, 505] on tr "CPC | [PERSON_NAME] NEW17.06 Подивитись по каналах 2 518 72 (3%) 3 (0%) 3 652 ₴…" at bounding box center [883, 536] width 1338 height 71
click at [1477, 505] on td at bounding box center [1511, 536] width 82 height 71
drag, startPoint x: 1470, startPoint y: 507, endPoint x: 1391, endPoint y: 507, distance: 79.0
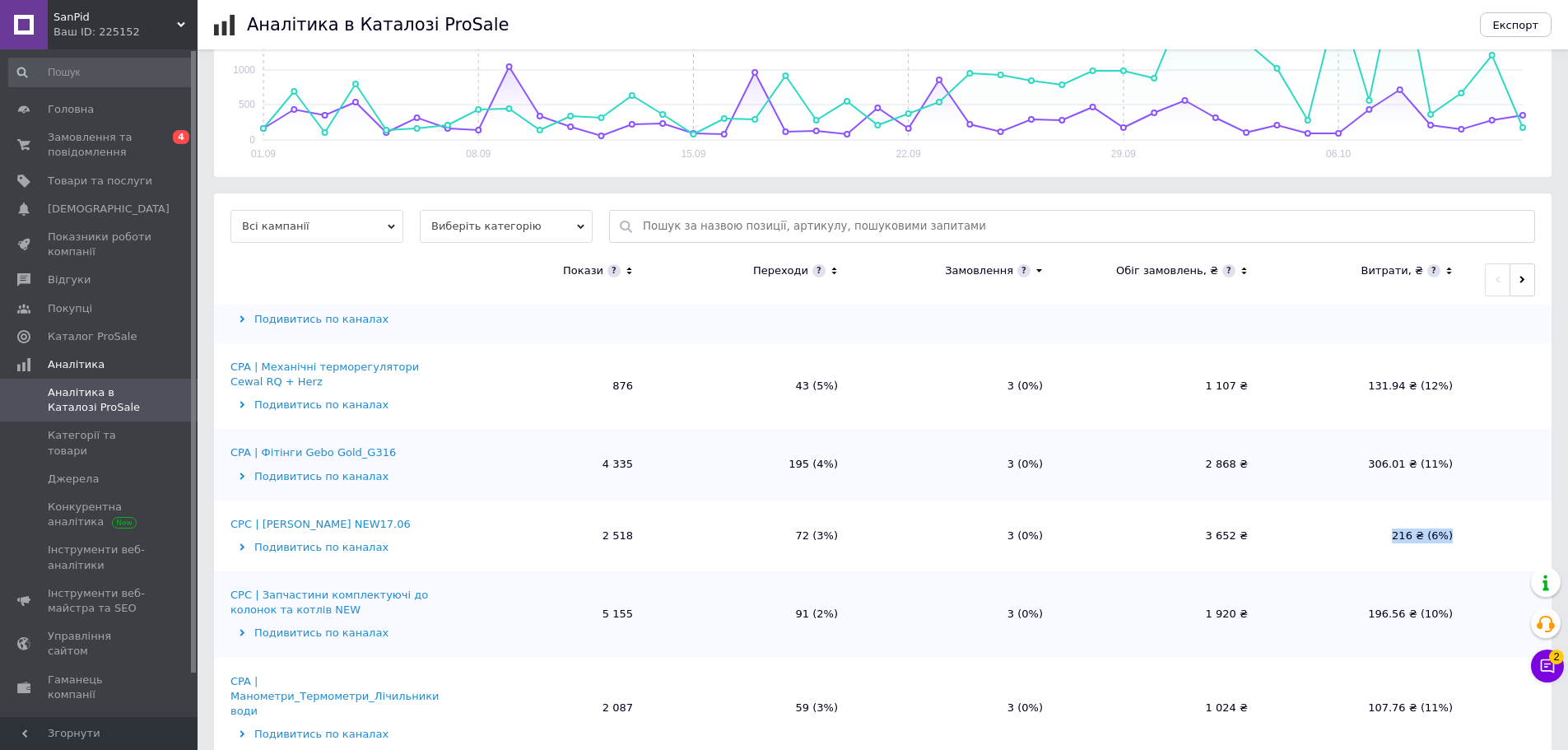
click at [1391, 507] on tr "CPC | [PERSON_NAME] NEW17.06 Подивитись по каналах 2 518 72 (3%) 3 (0%) 3 652 ₴…" at bounding box center [883, 536] width 1338 height 71
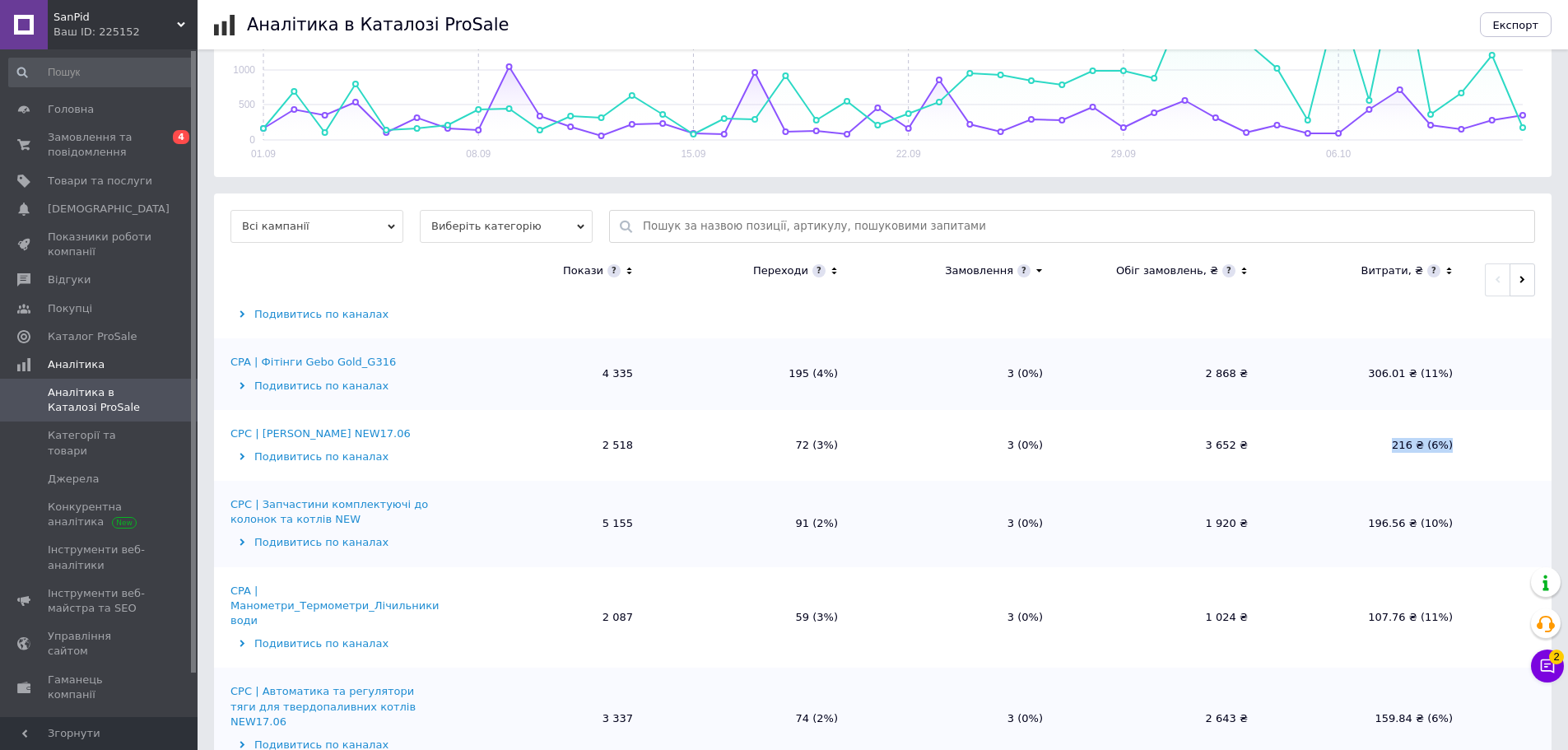
scroll to position [1097, 0]
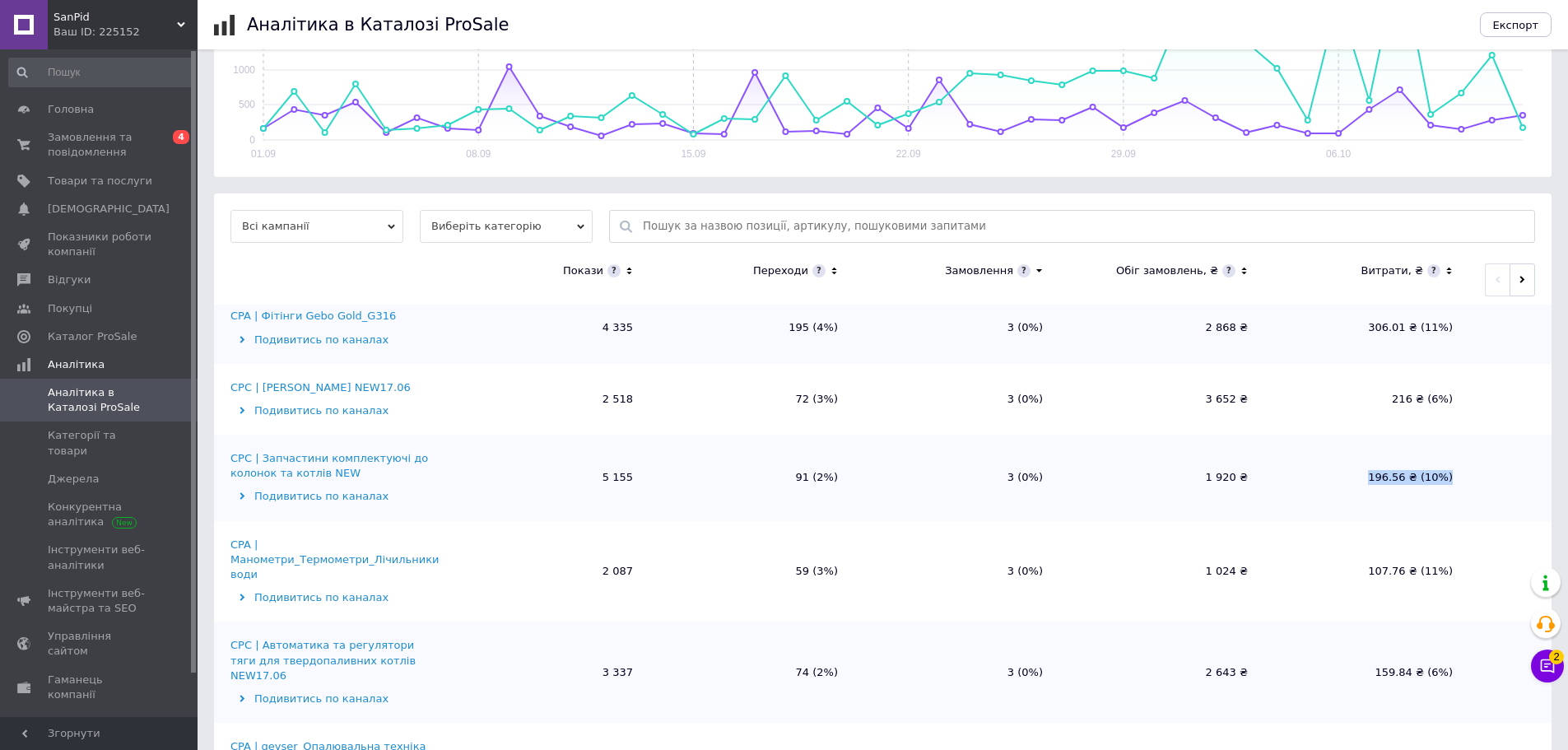
drag, startPoint x: 1375, startPoint y: 446, endPoint x: 1478, endPoint y: 448, distance: 103.0
click at [1478, 448] on tr "CPC | Запчастини комплектуючі до колонок та котлів NEW Подивитись по каналах 5 …" at bounding box center [883, 478] width 1338 height 86
drag, startPoint x: 1465, startPoint y: 547, endPoint x: 1366, endPoint y: 544, distance: 99.0
click at [1366, 544] on tr "CPA | Манометри_Термометри_Лічильники води Подивитись по каналах 2 087 59 (3%) …" at bounding box center [883, 571] width 1338 height 101
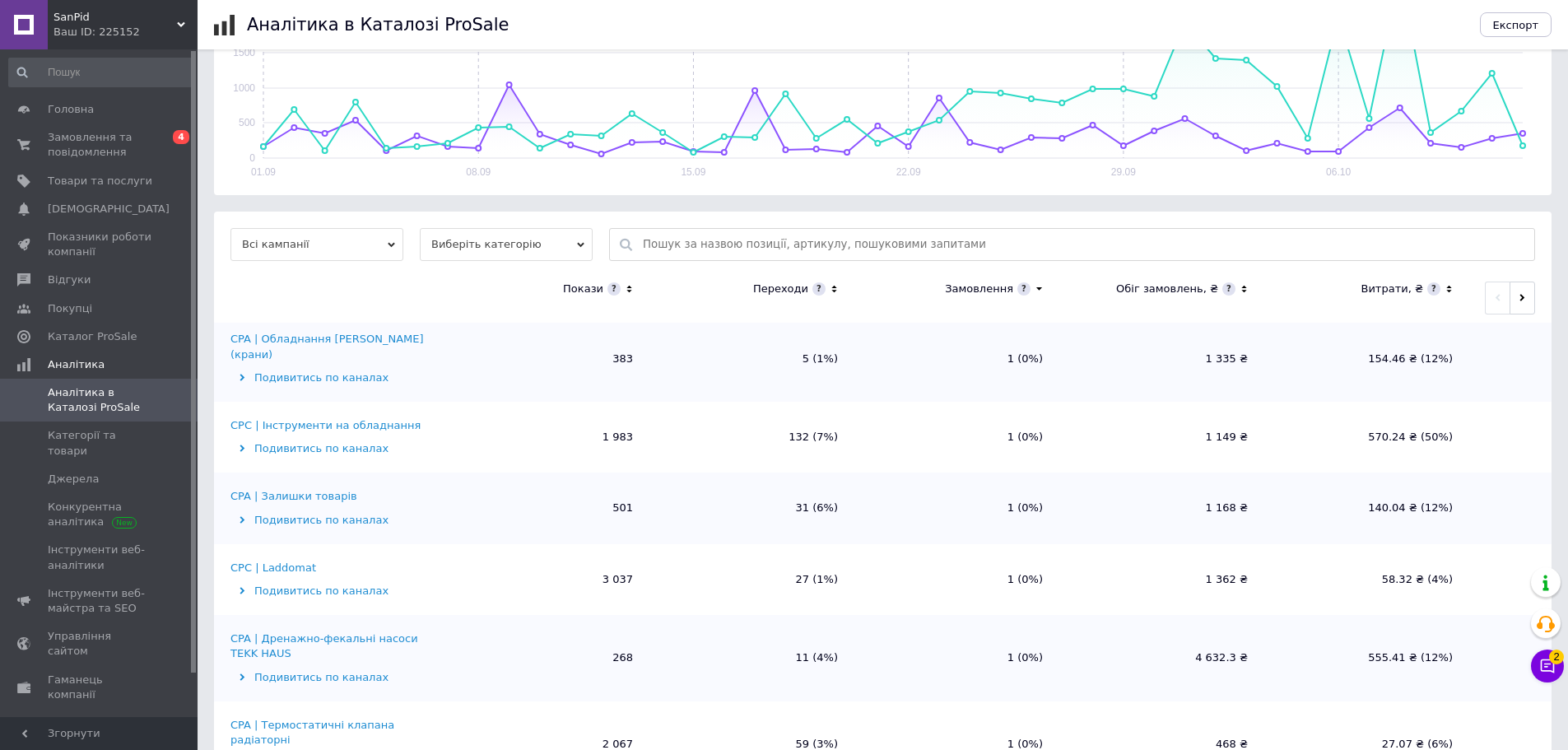
scroll to position [0, 0]
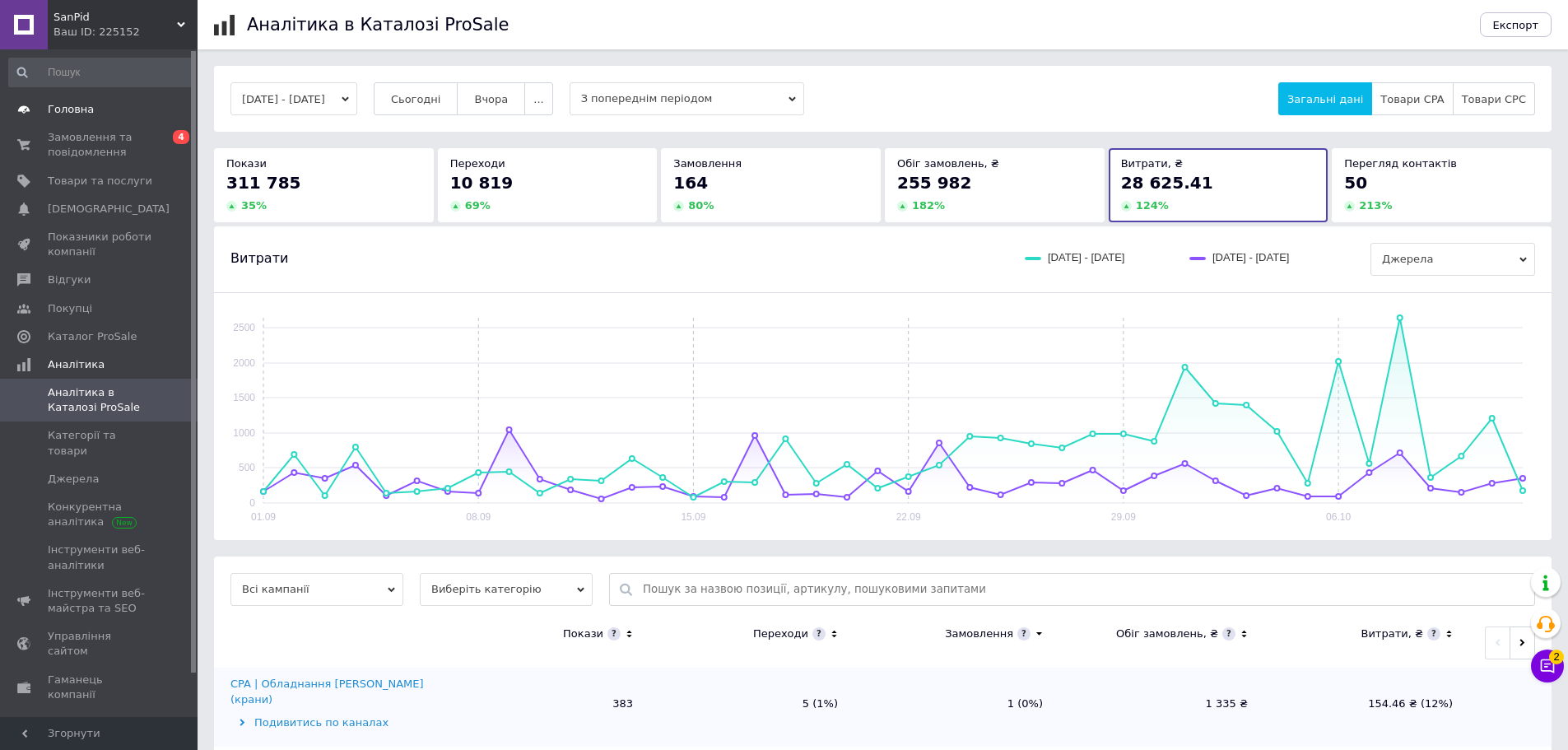
click at [75, 116] on span "Головна" at bounding box center [71, 110] width 46 height 15
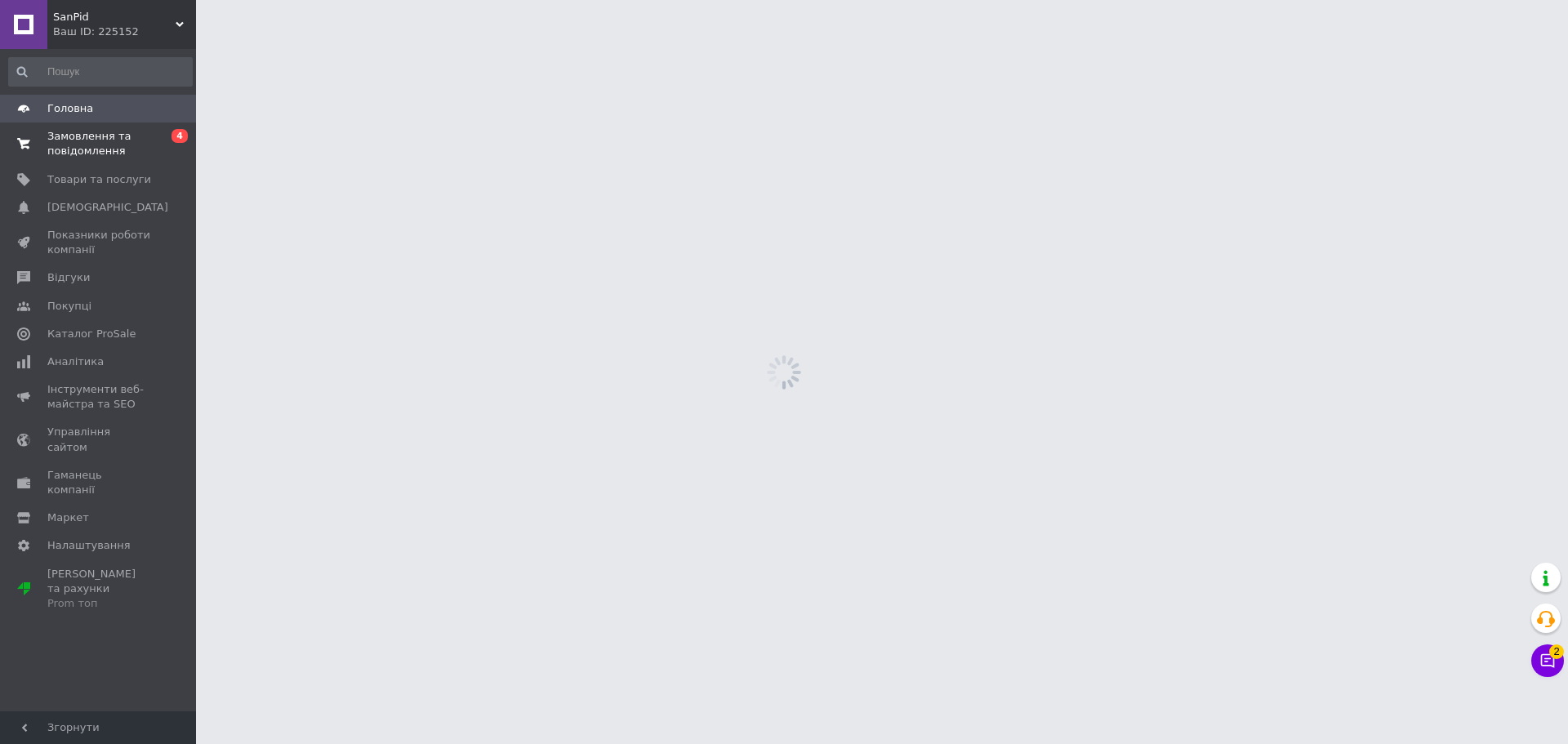
click at [81, 130] on span "Замовлення та повідомлення" at bounding box center [99, 143] width 103 height 29
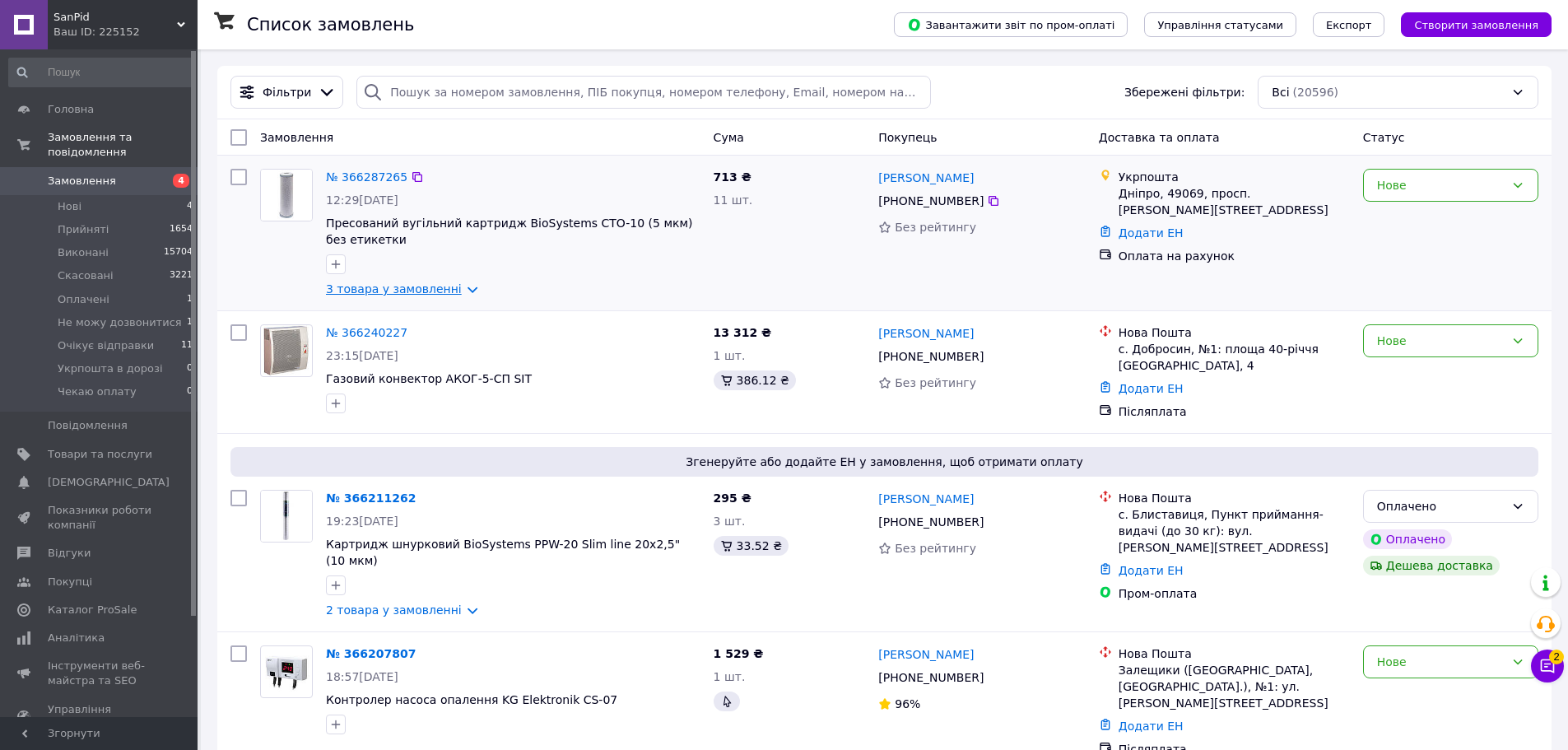
click at [431, 293] on link "3 товара у замовленні" at bounding box center [394, 289] width 136 height 13
